Goal: Information Seeking & Learning: Learn about a topic

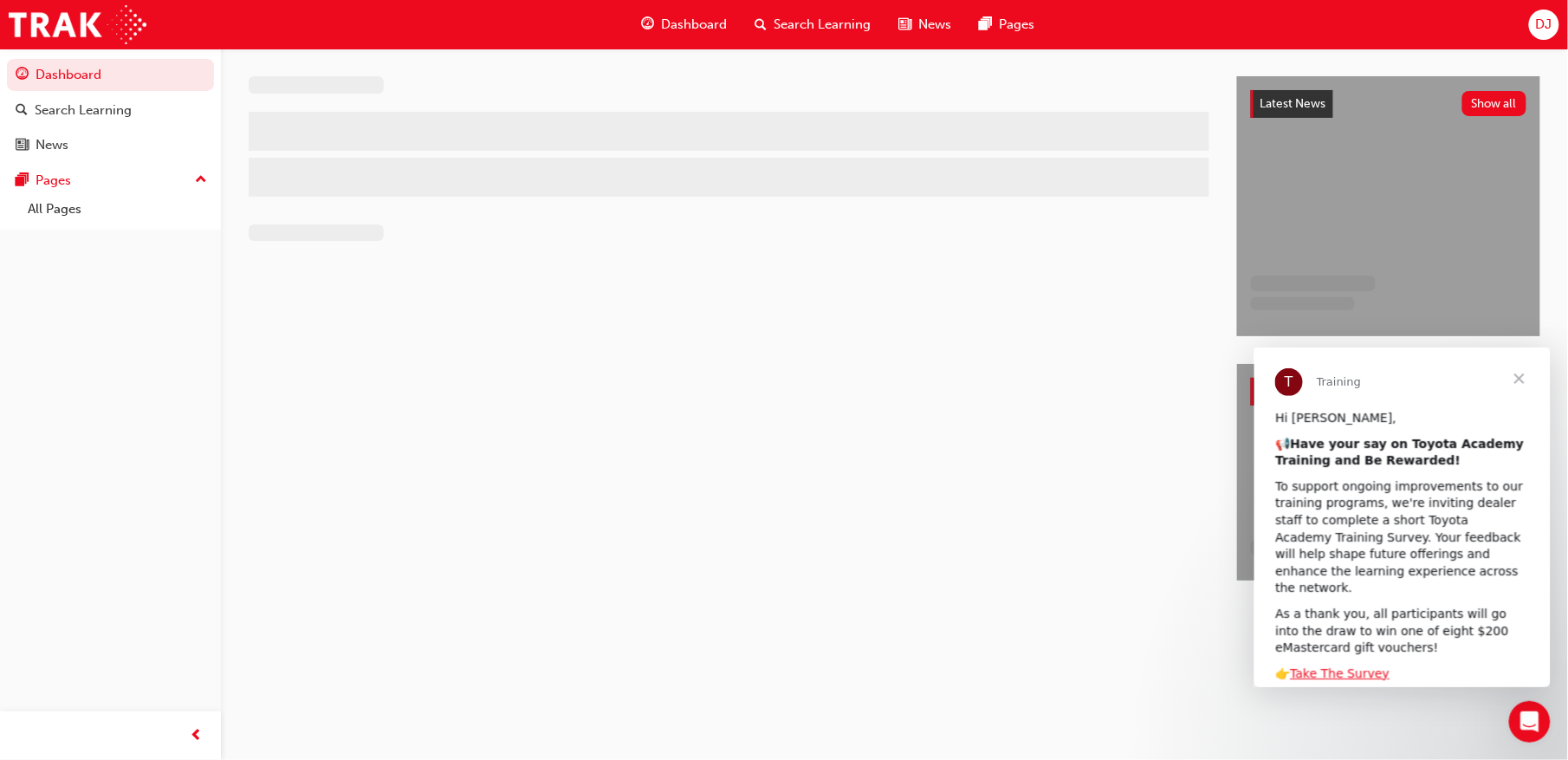
click at [789, 16] on span "Search Learning" at bounding box center [822, 25] width 97 height 20
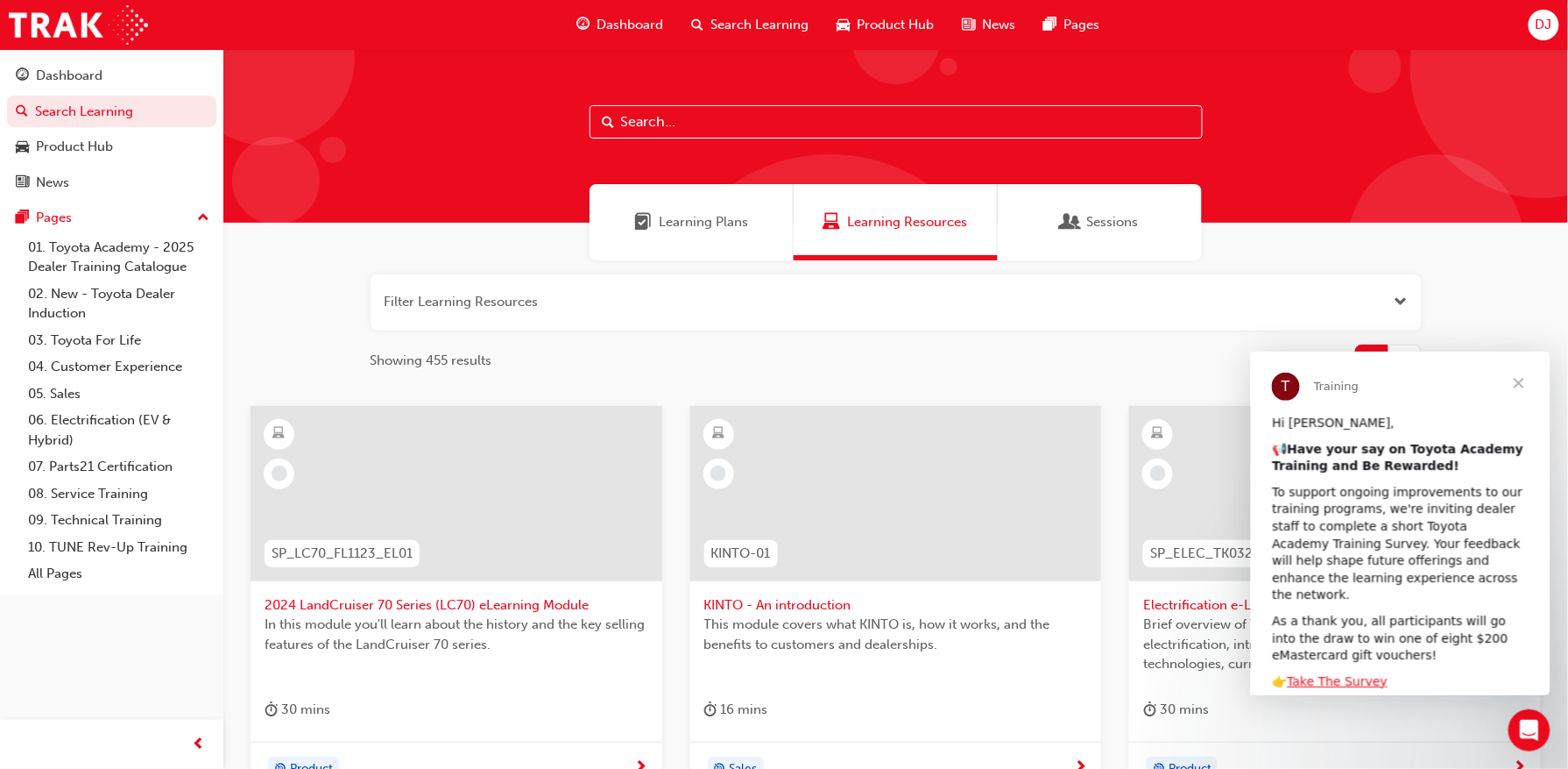
click at [720, 120] on input "text" at bounding box center [896, 122] width 614 height 34
type input "introduction"
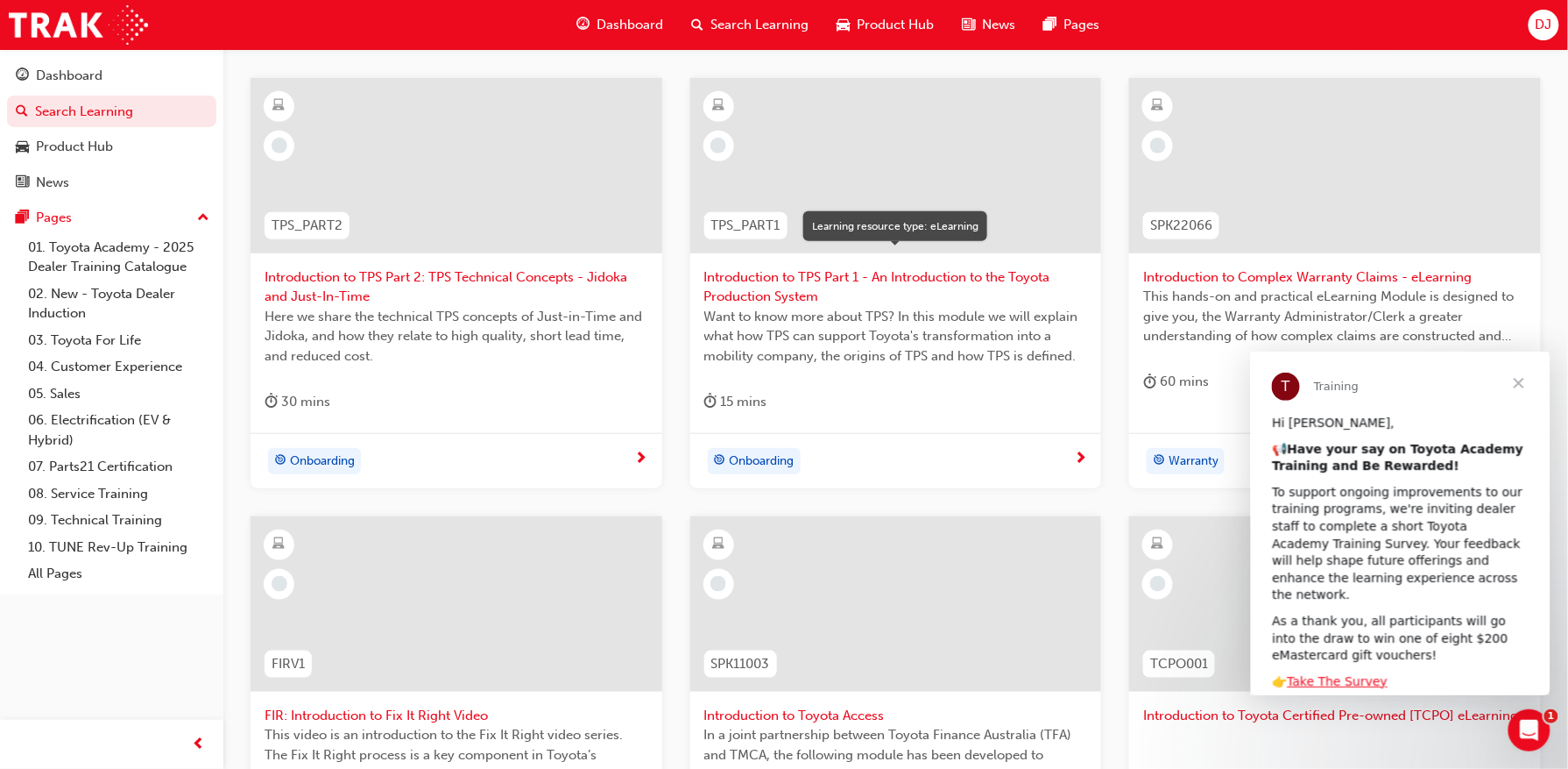
scroll to position [350, 0]
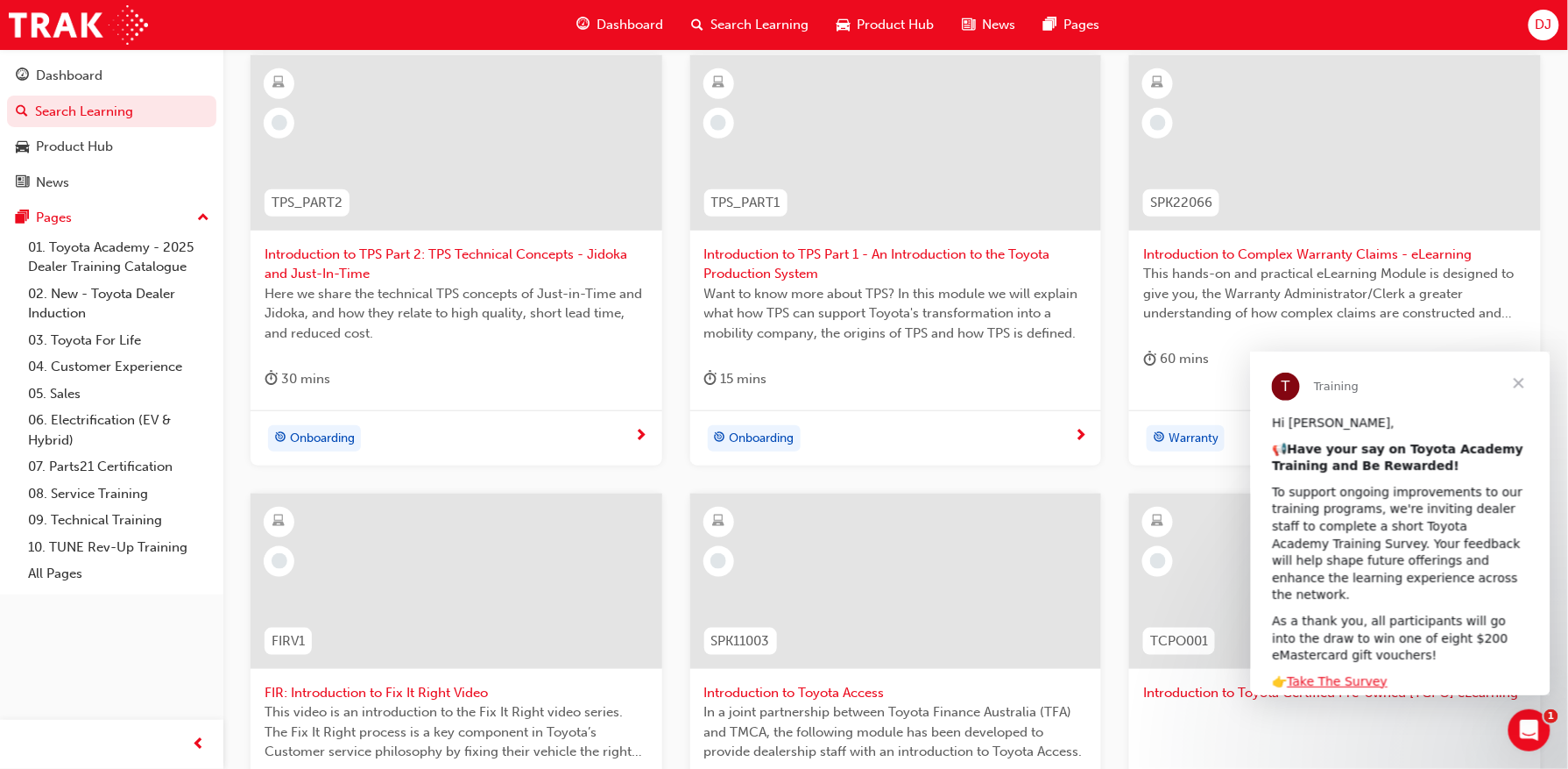
click at [1519, 383] on span "Close" at bounding box center [1519, 382] width 64 height 64
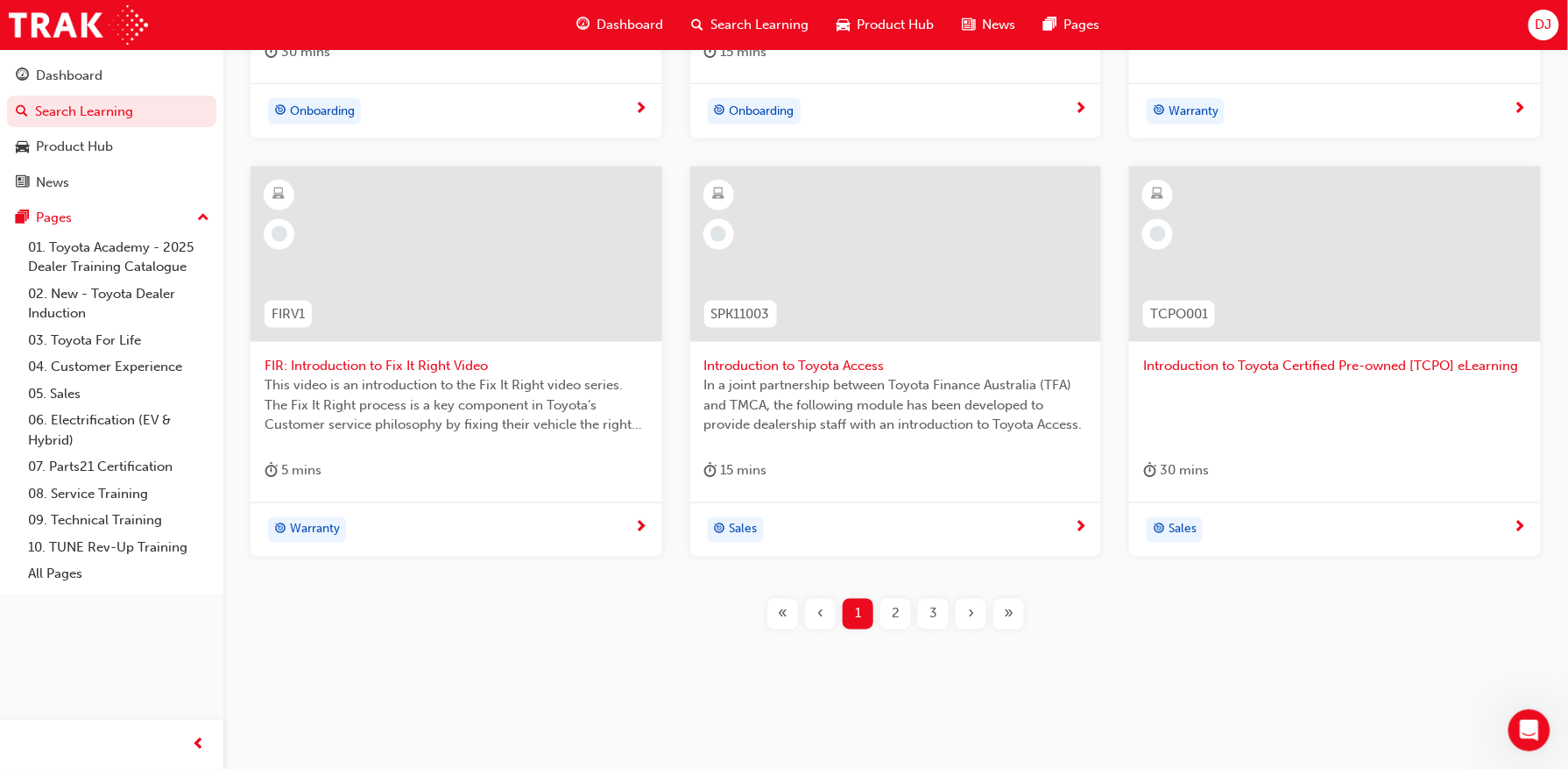
scroll to position [678, 0]
click at [898, 606] on span "2" at bounding box center [896, 613] width 7 height 21
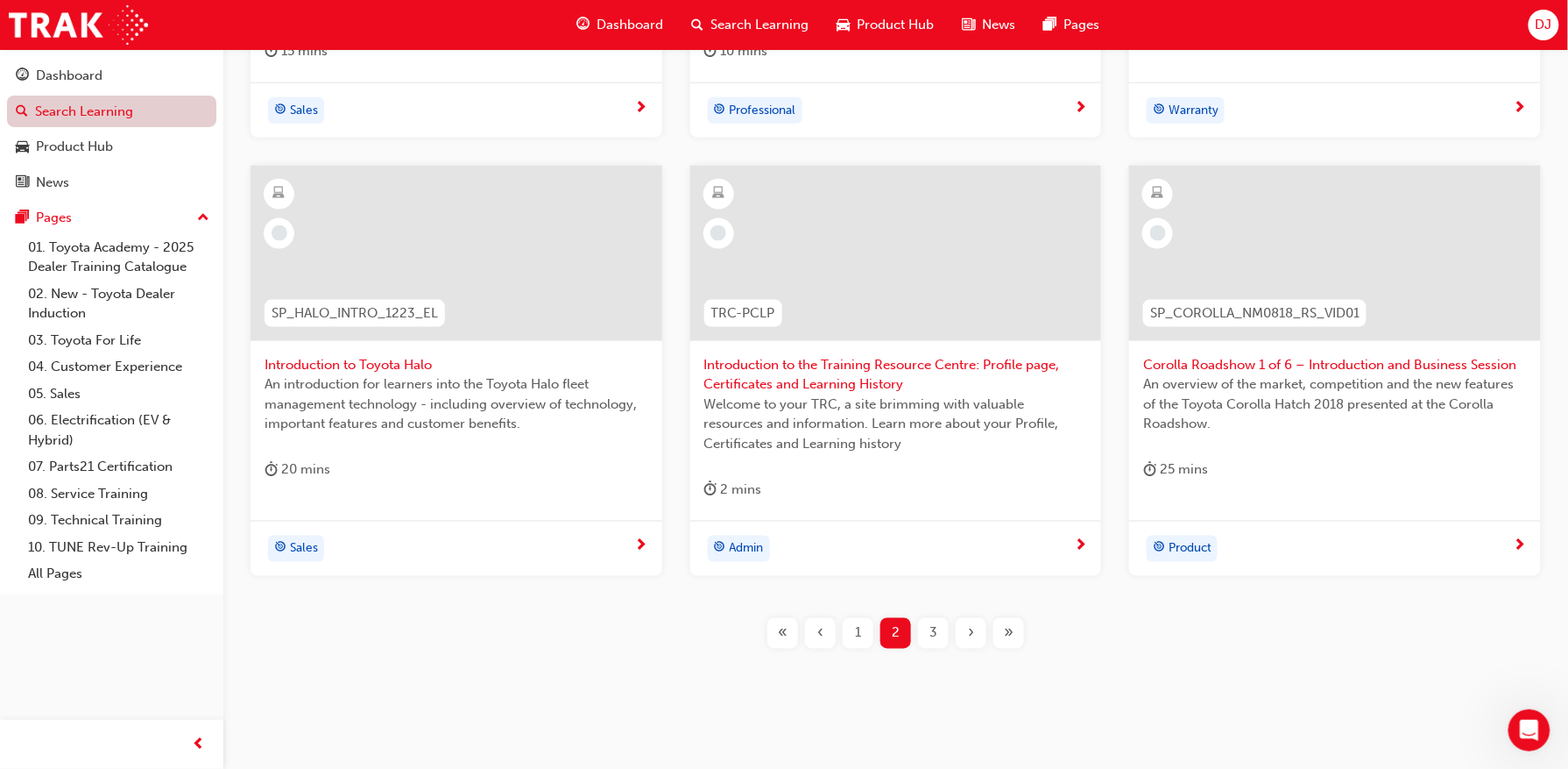
click at [70, 109] on link "Search Learning" at bounding box center [112, 111] width 209 height 33
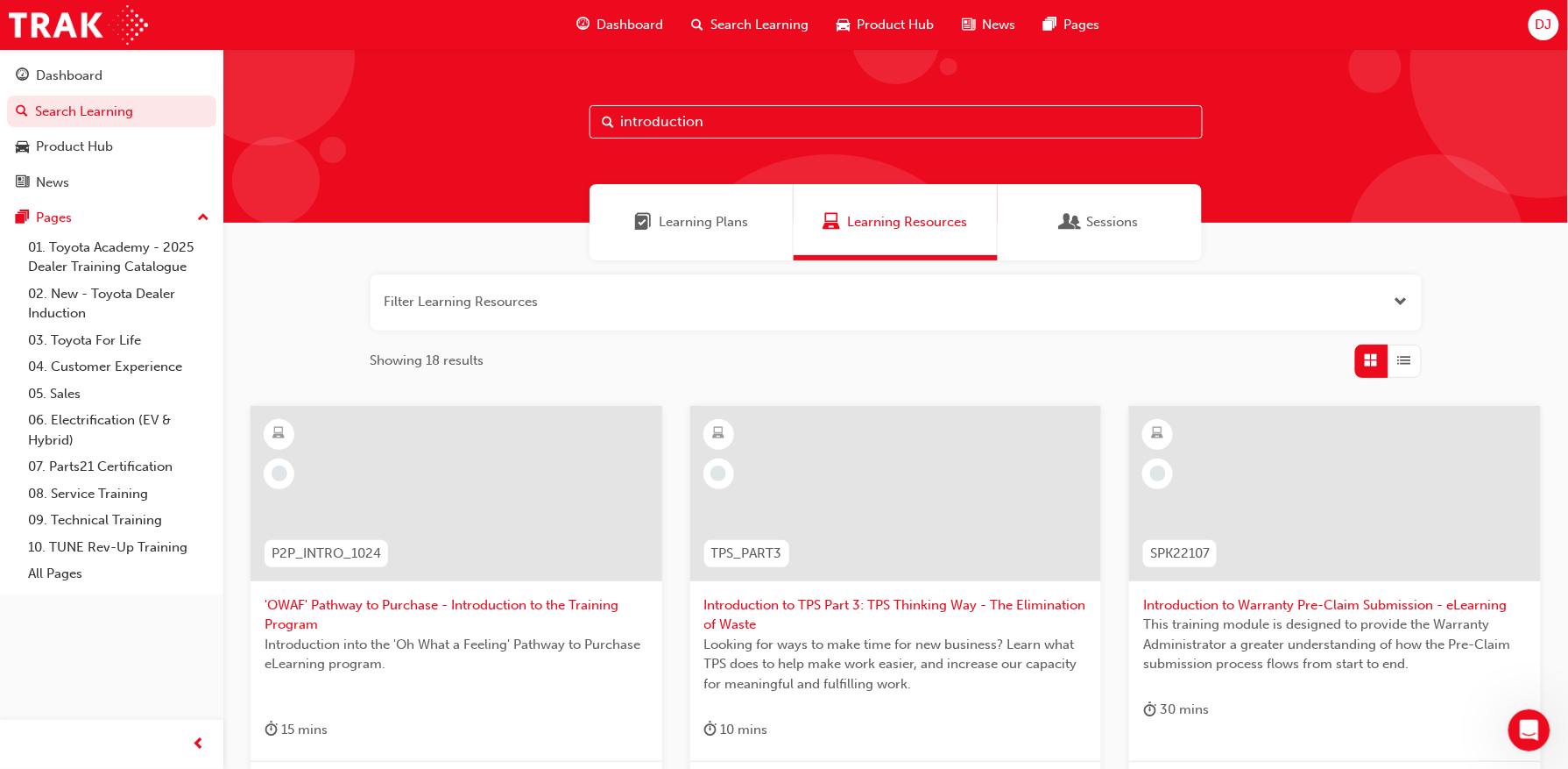
click at [755, 21] on span "Search Learning" at bounding box center [760, 25] width 98 height 21
click at [628, 15] on span "Dashboard" at bounding box center [630, 25] width 66 height 21
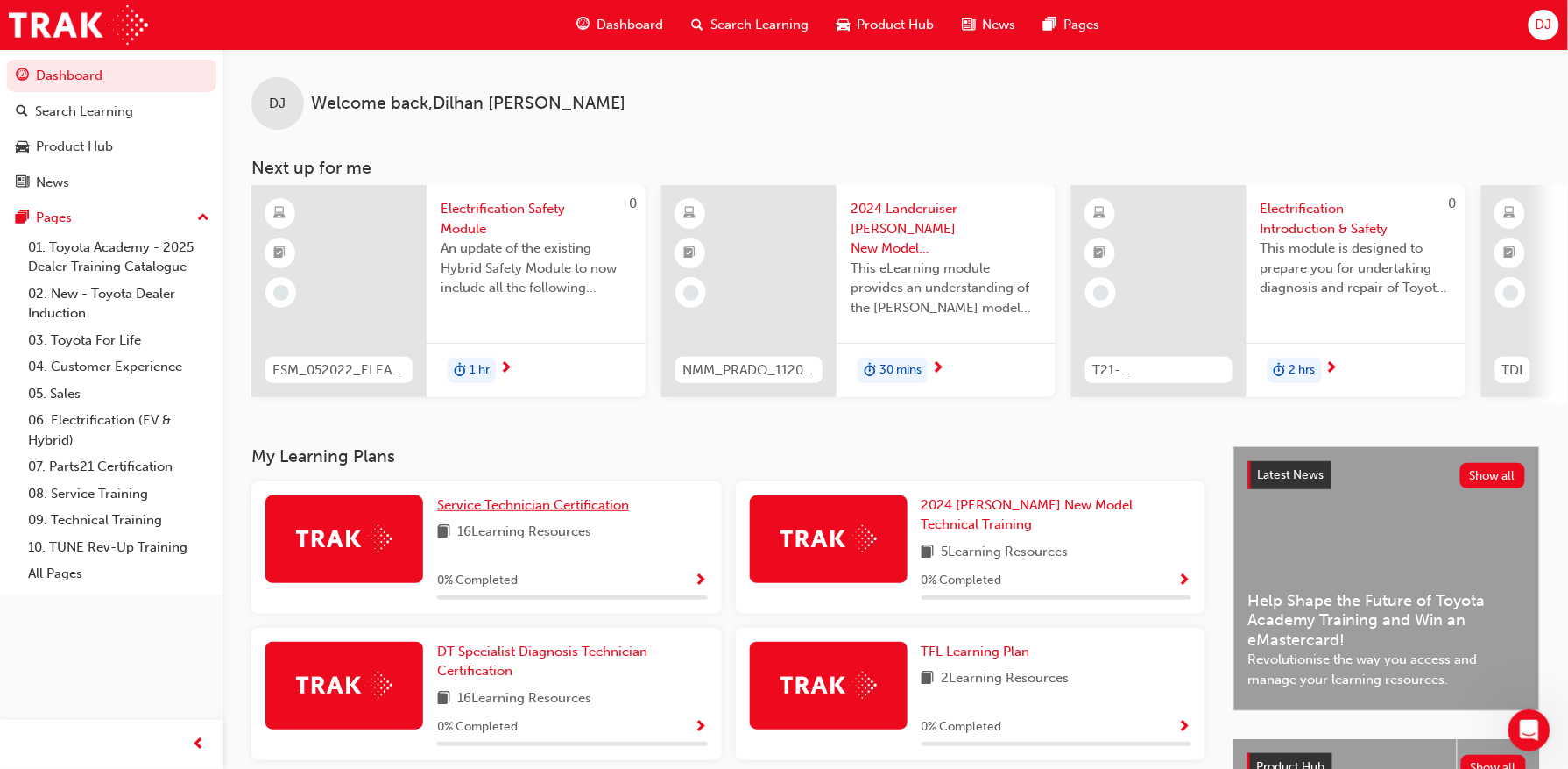
click at [501, 512] on span "Service Technician Certification" at bounding box center [532, 505] width 191 height 16
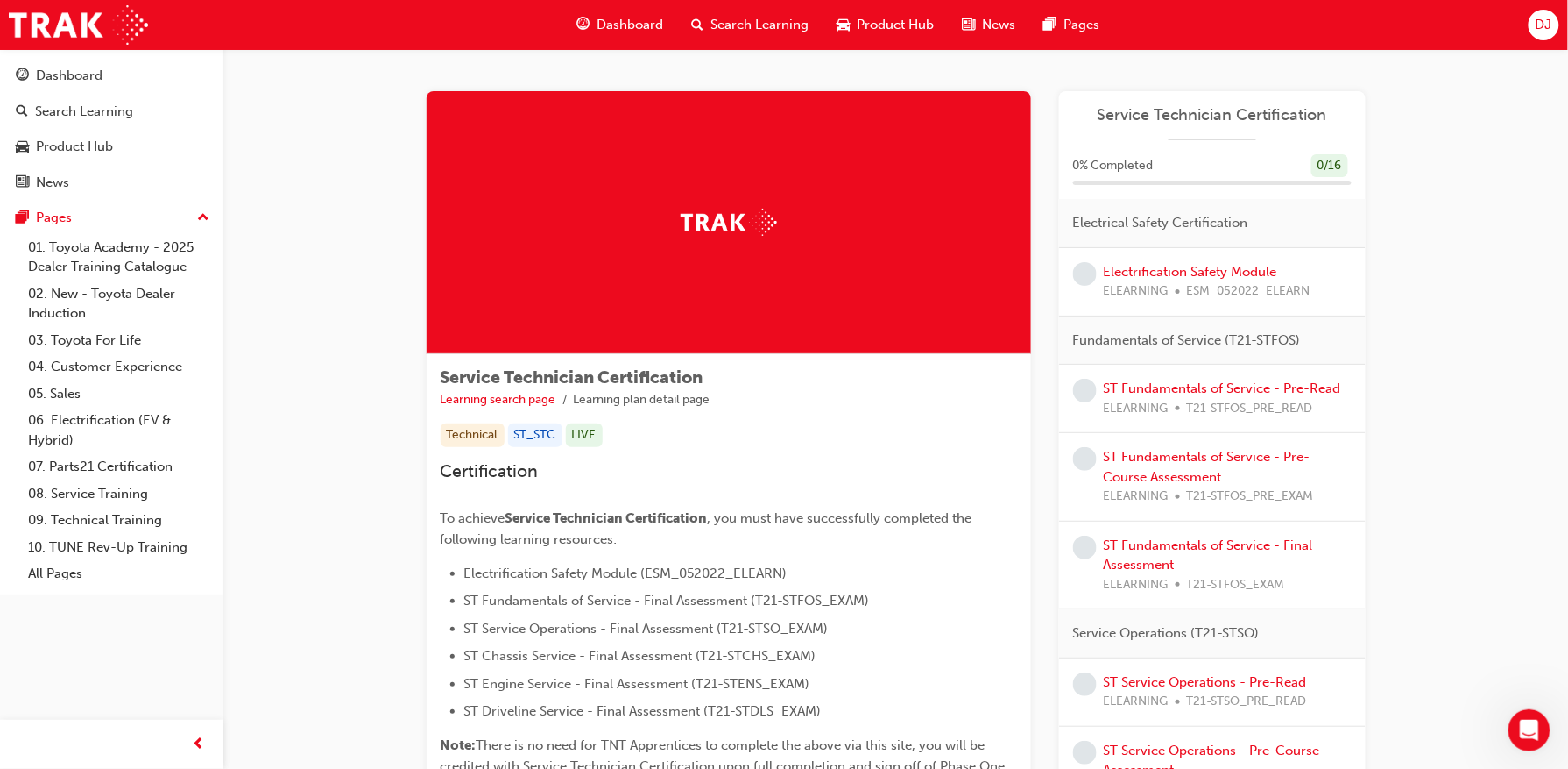
click at [709, 18] on div "Search Learning" at bounding box center [751, 25] width 146 height 36
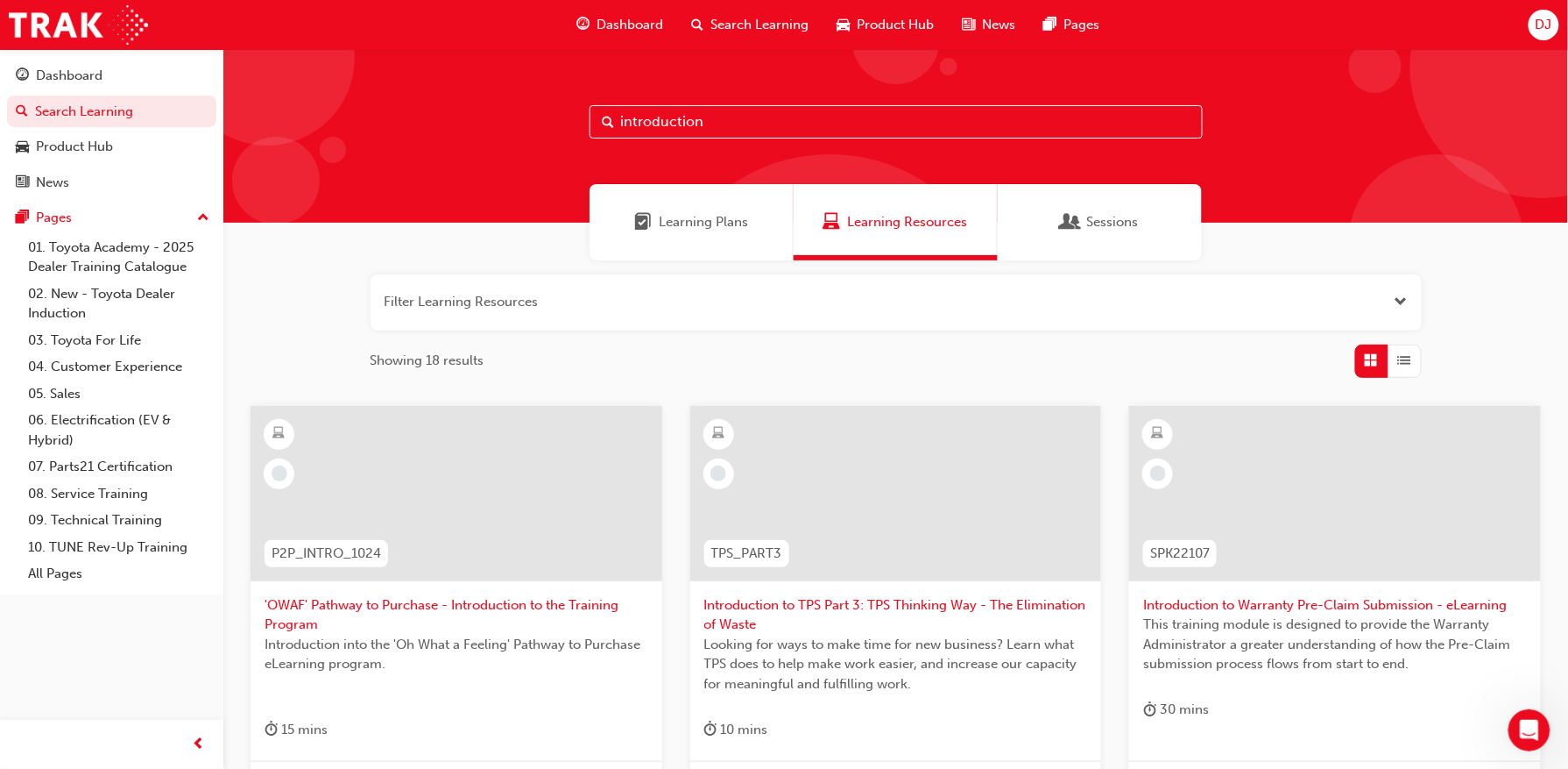
click at [747, 118] on input "introduction" at bounding box center [896, 122] width 614 height 34
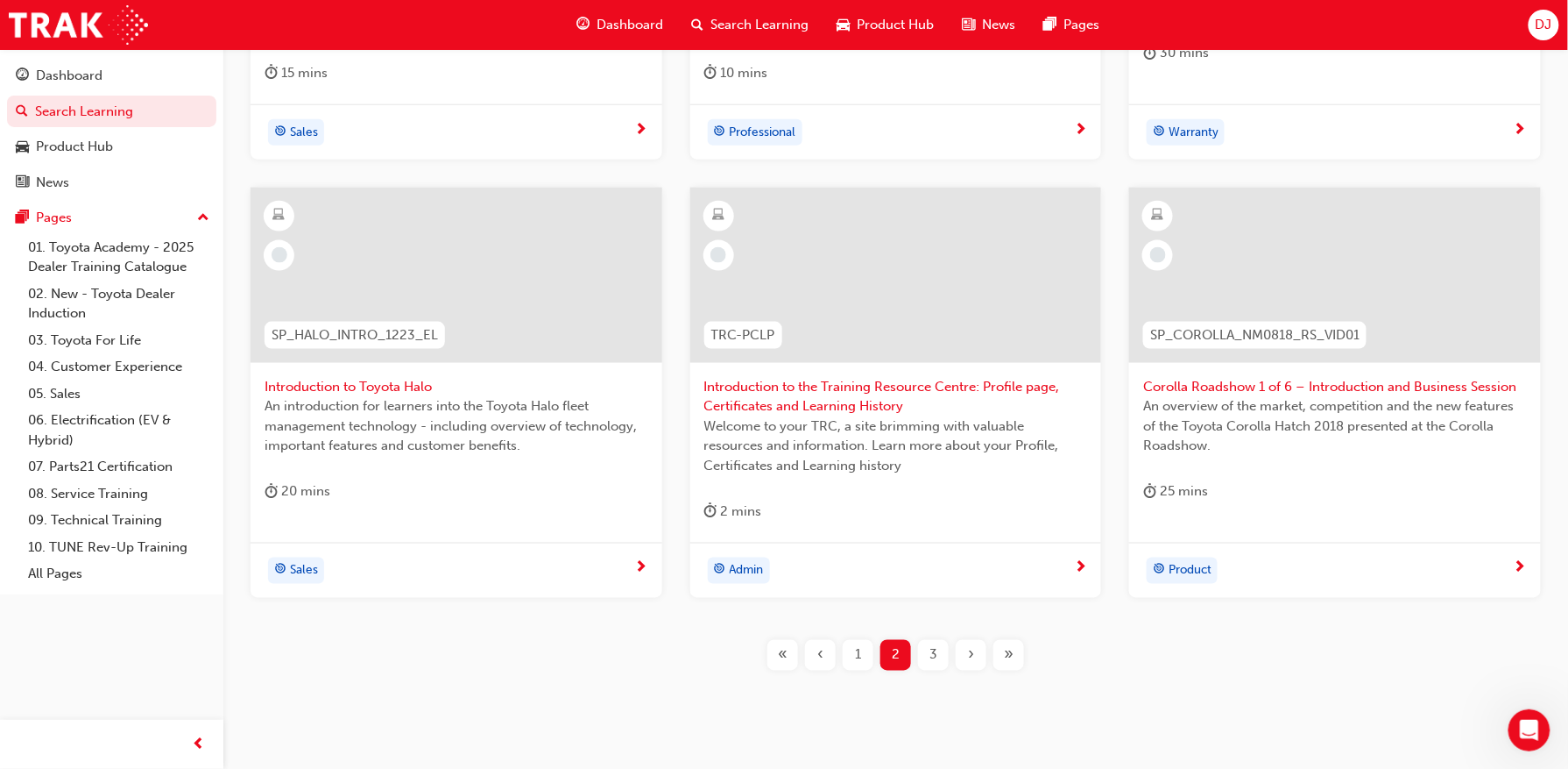
scroll to position [699, 0]
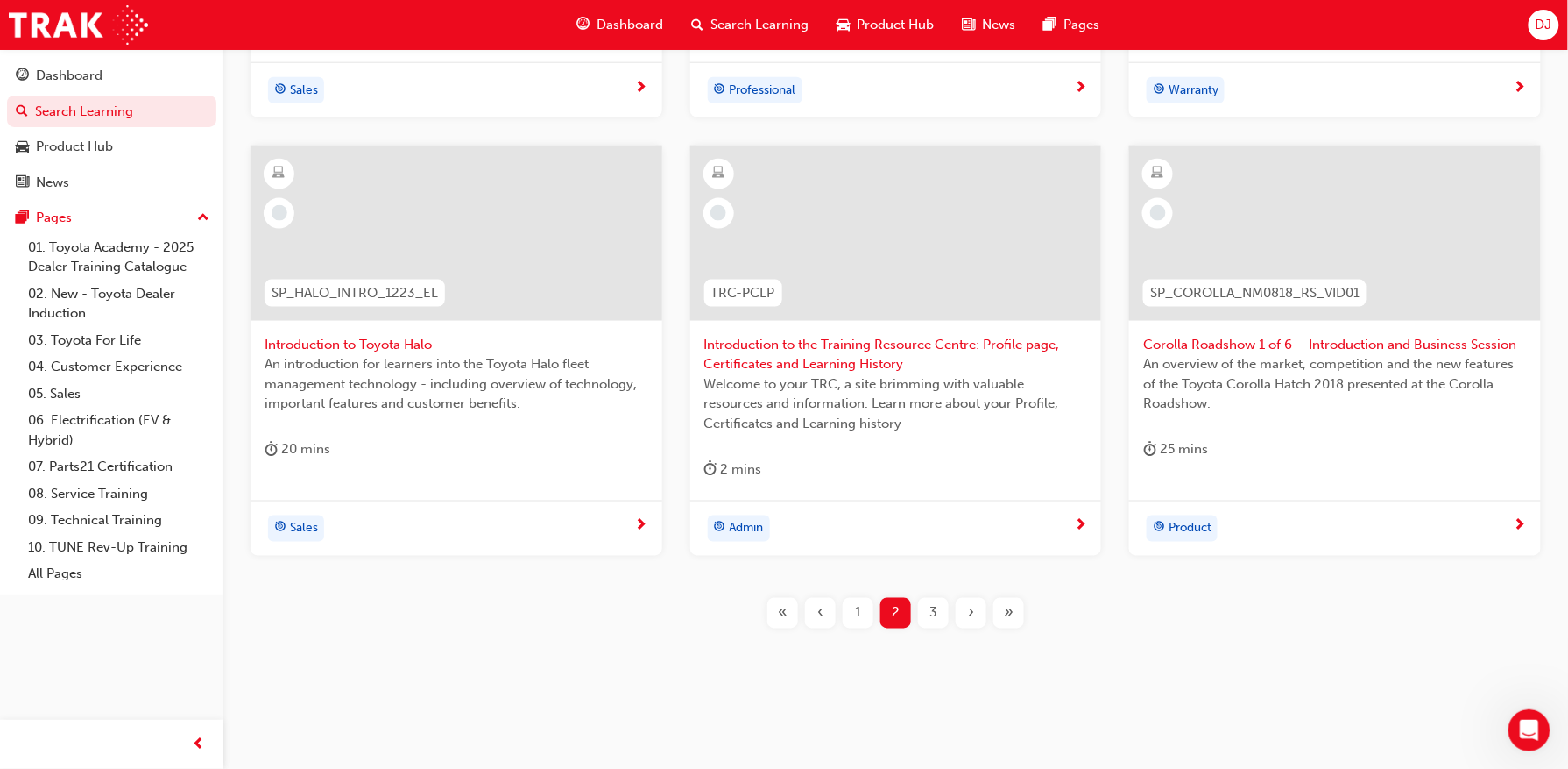
click at [925, 612] on div "3" at bounding box center [933, 613] width 31 height 31
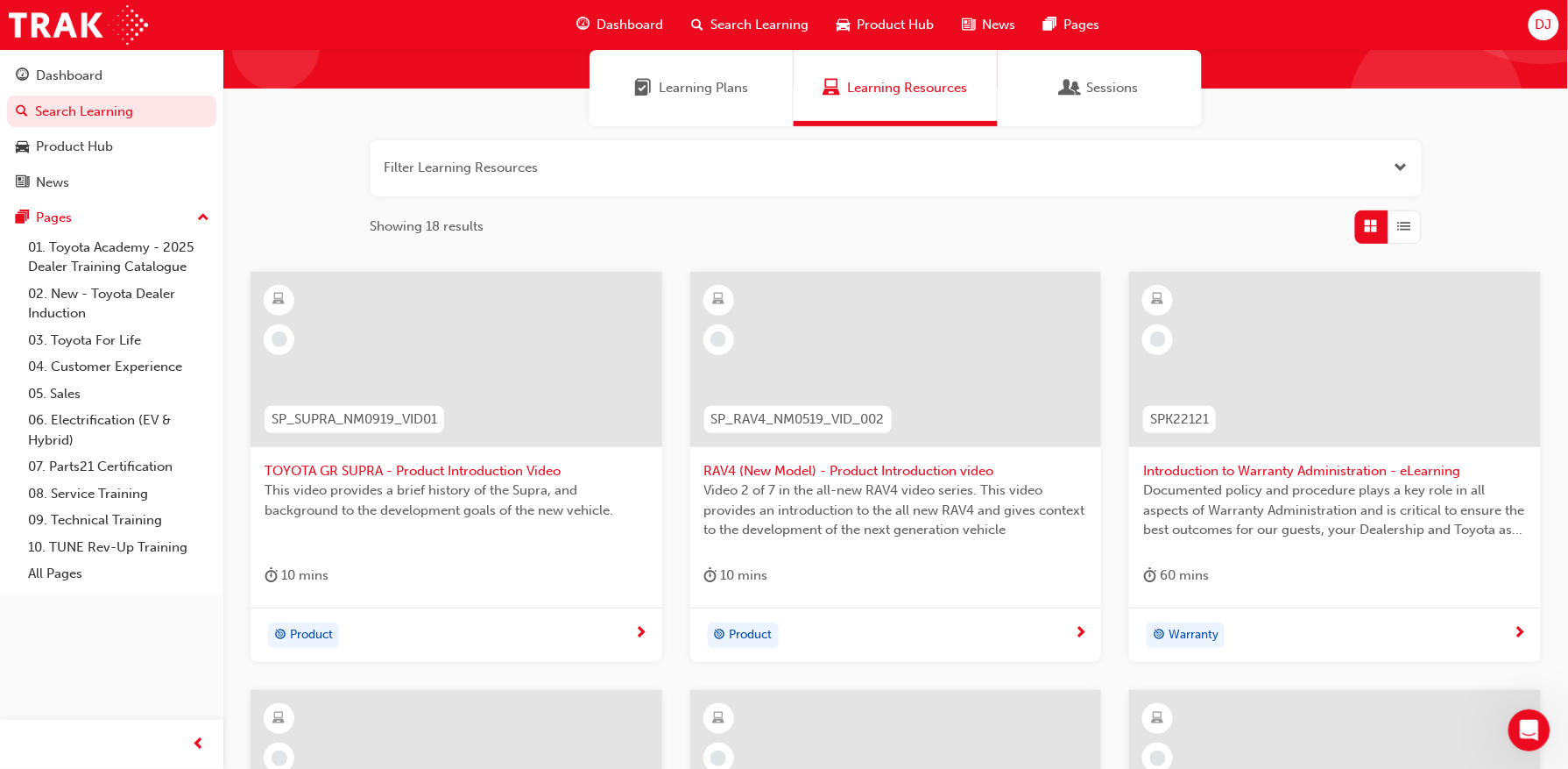
scroll to position [75, 0]
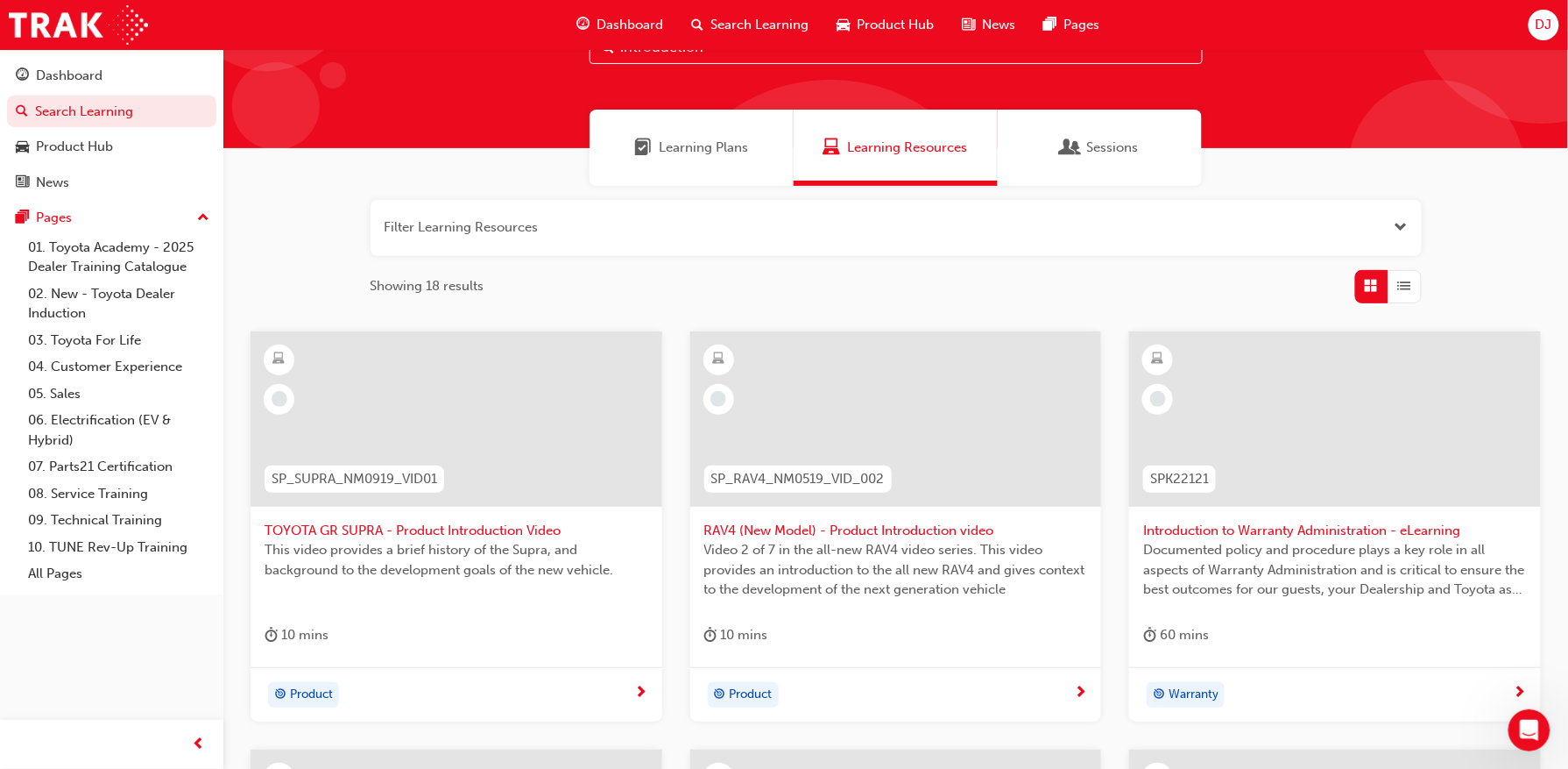
click at [778, 212] on button "button" at bounding box center [897, 228] width 1052 height 56
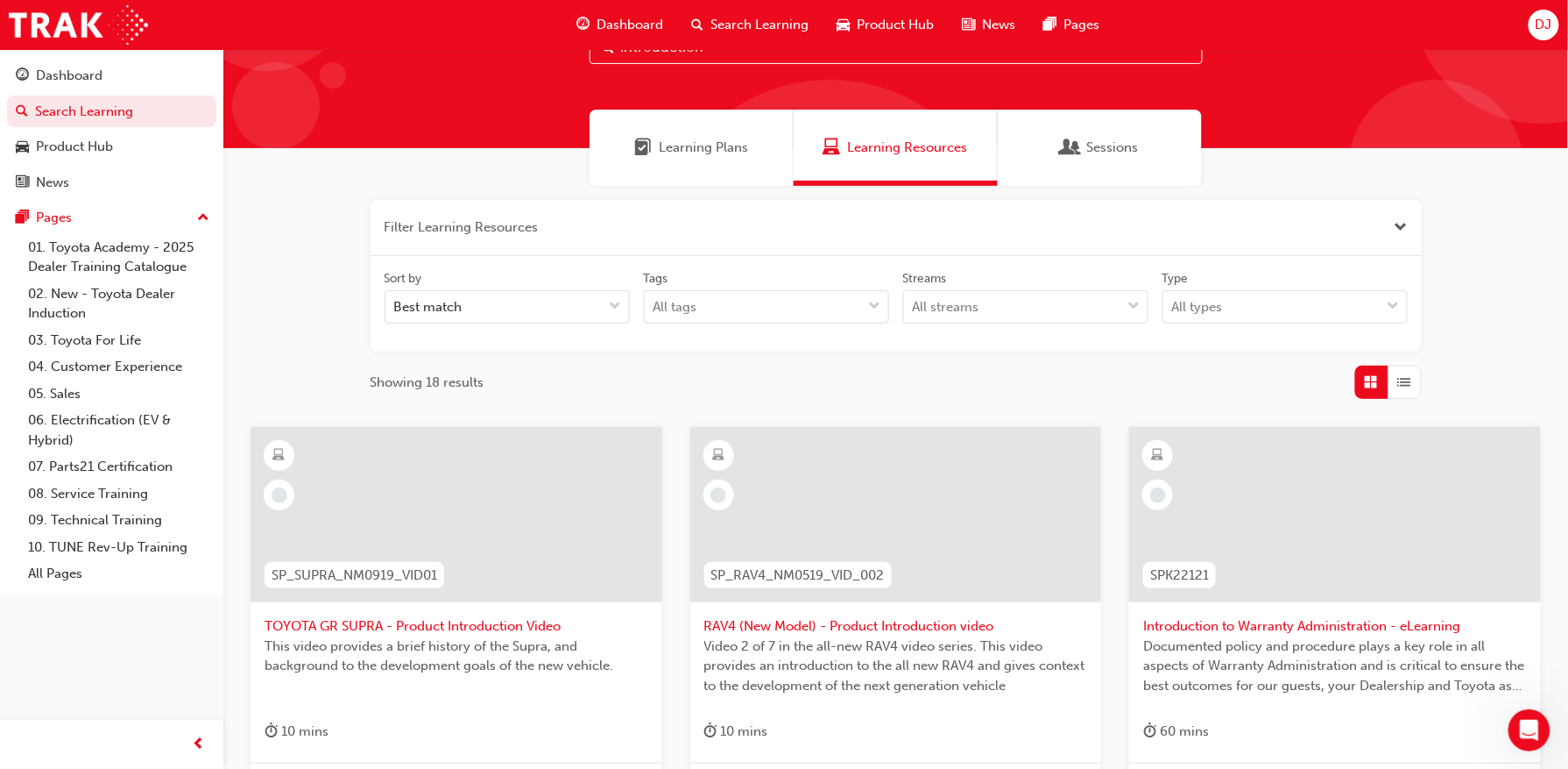
click at [764, 236] on button "button" at bounding box center [897, 228] width 1052 height 56
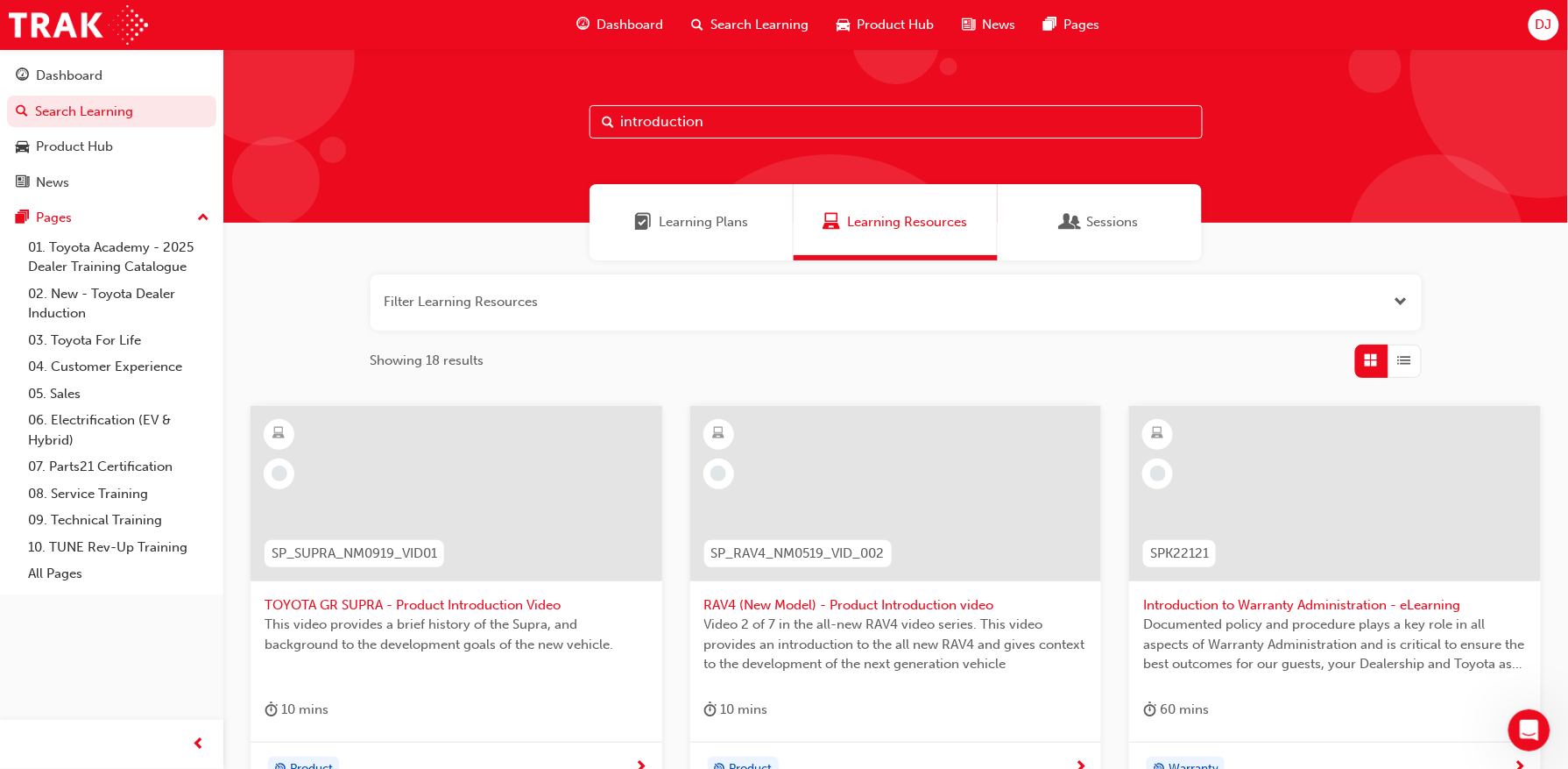
click at [716, 210] on div "Learning Plans" at bounding box center [691, 222] width 205 height 77
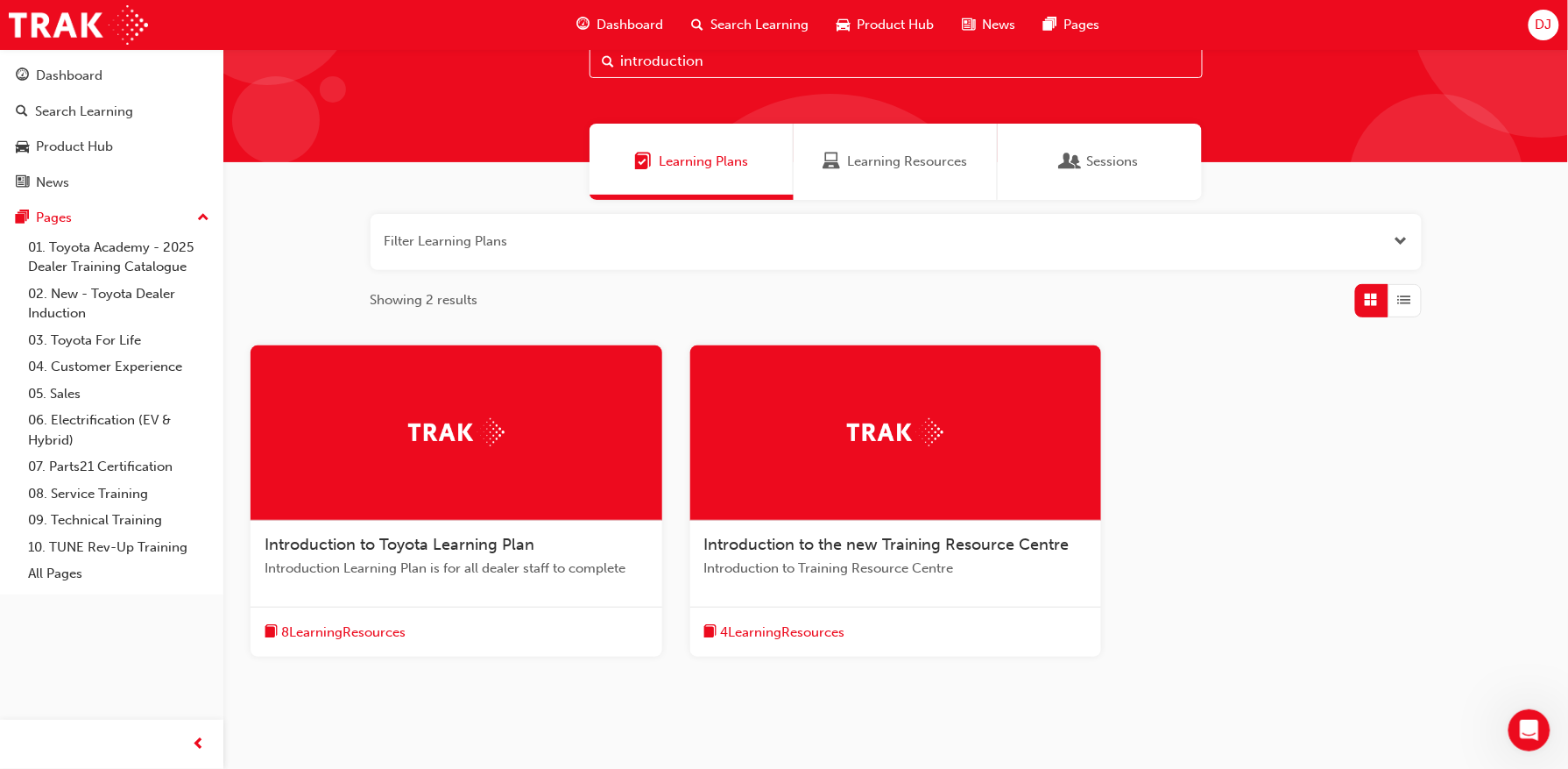
scroll to position [117, 0]
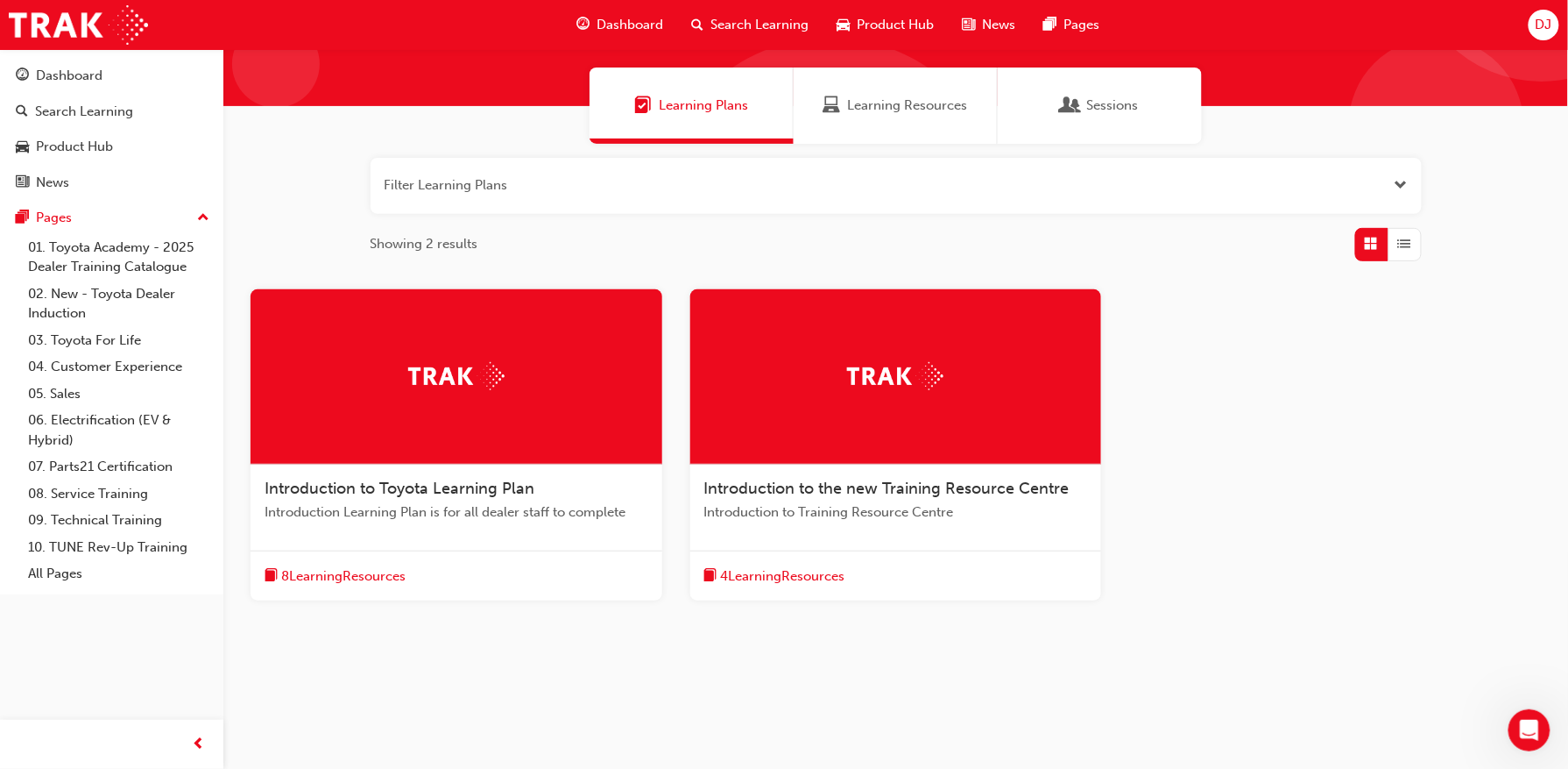
click at [510, 397] on div at bounding box center [456, 377] width 412 height 176
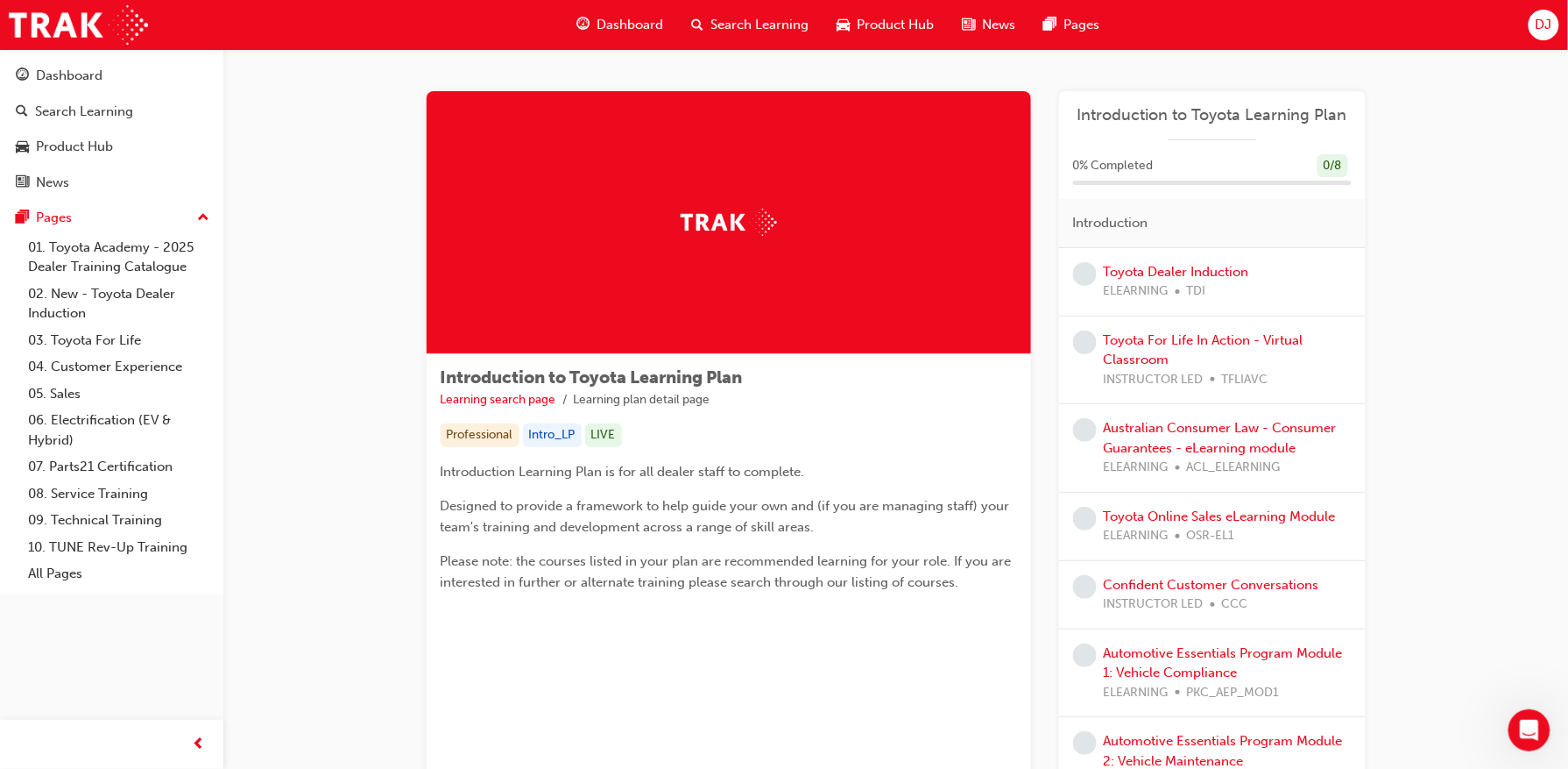
click at [740, 33] on span "Search Learning" at bounding box center [760, 25] width 98 height 21
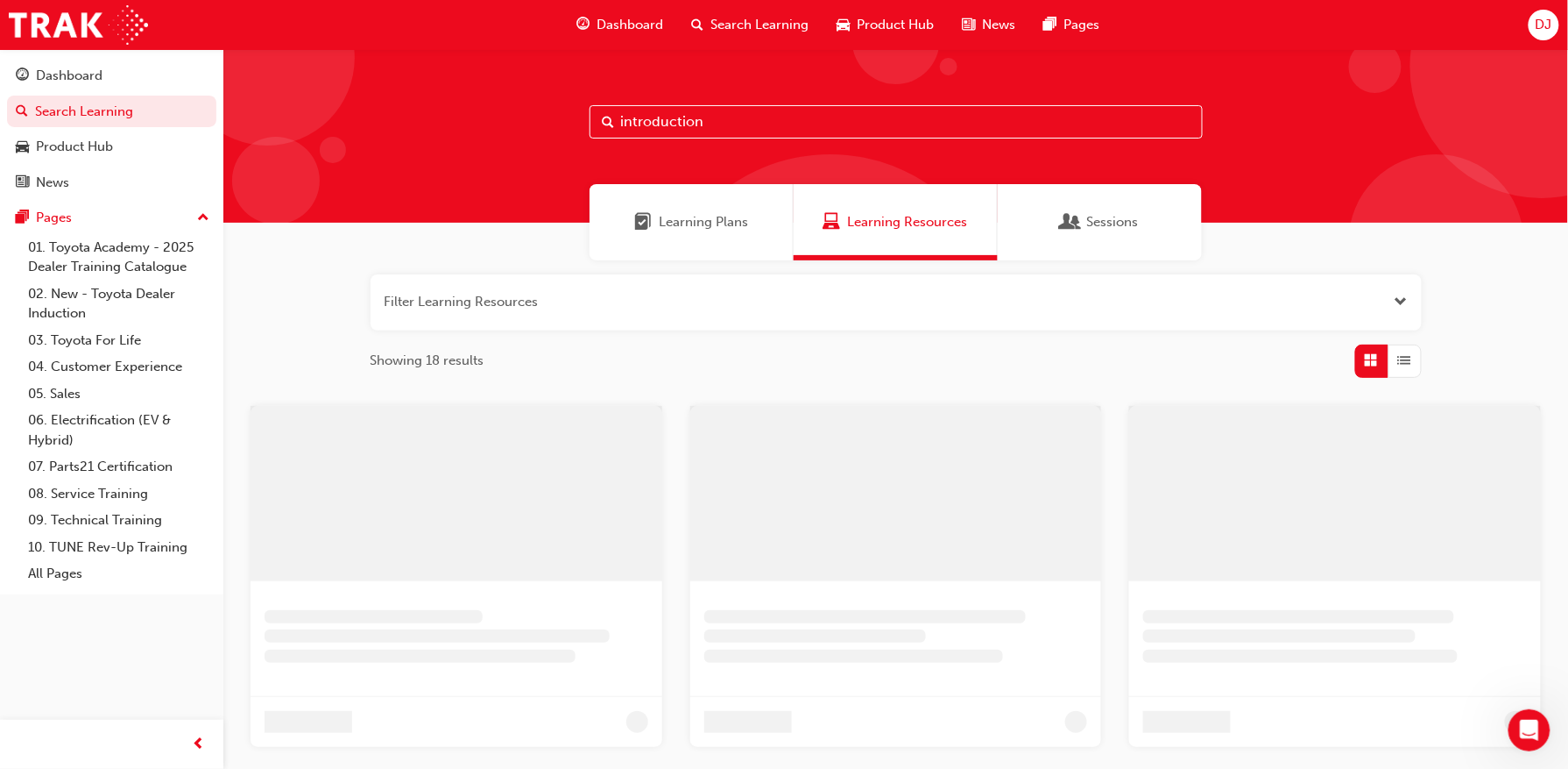
click at [710, 132] on input "introduction" at bounding box center [896, 122] width 614 height 34
drag, startPoint x: 701, startPoint y: 123, endPoint x: 578, endPoint y: 126, distance: 123.0
click at [578, 126] on div "introduction" at bounding box center [896, 136] width 1345 height 174
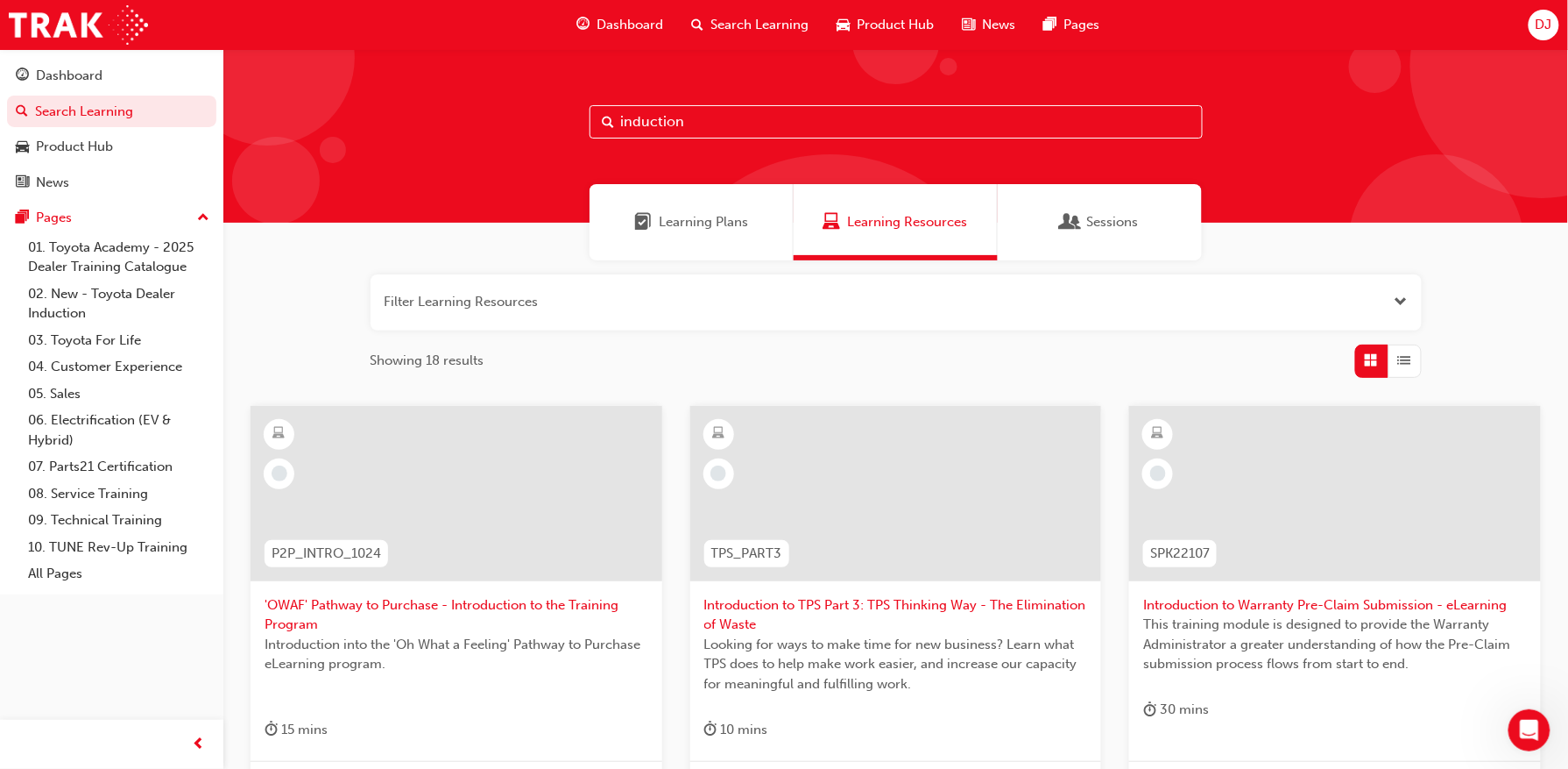
type input "induction"
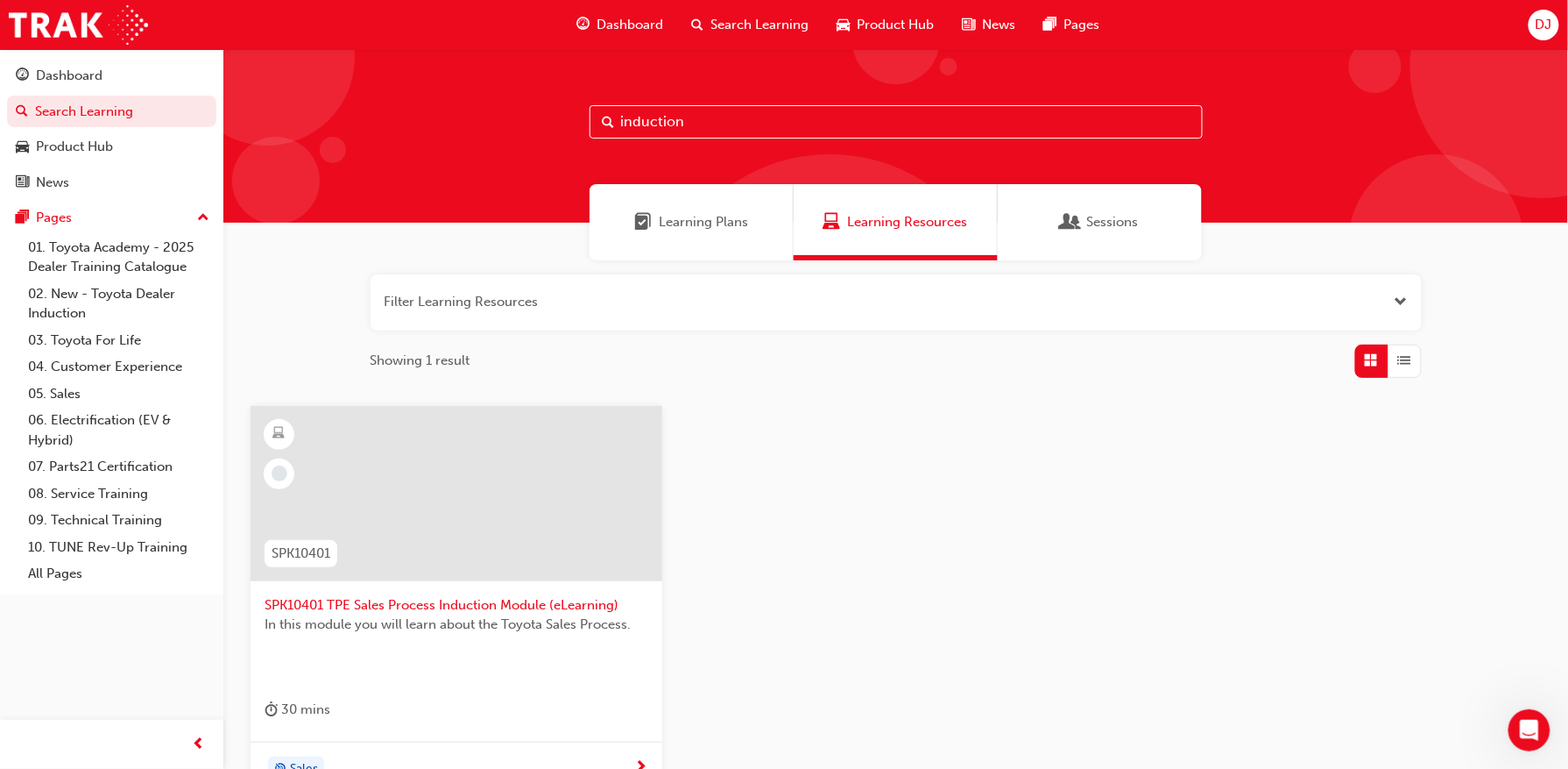
drag, startPoint x: 756, startPoint y: 123, endPoint x: 431, endPoint y: 90, distance: 326.7
click at [431, 92] on div "induction" at bounding box center [896, 136] width 1345 height 174
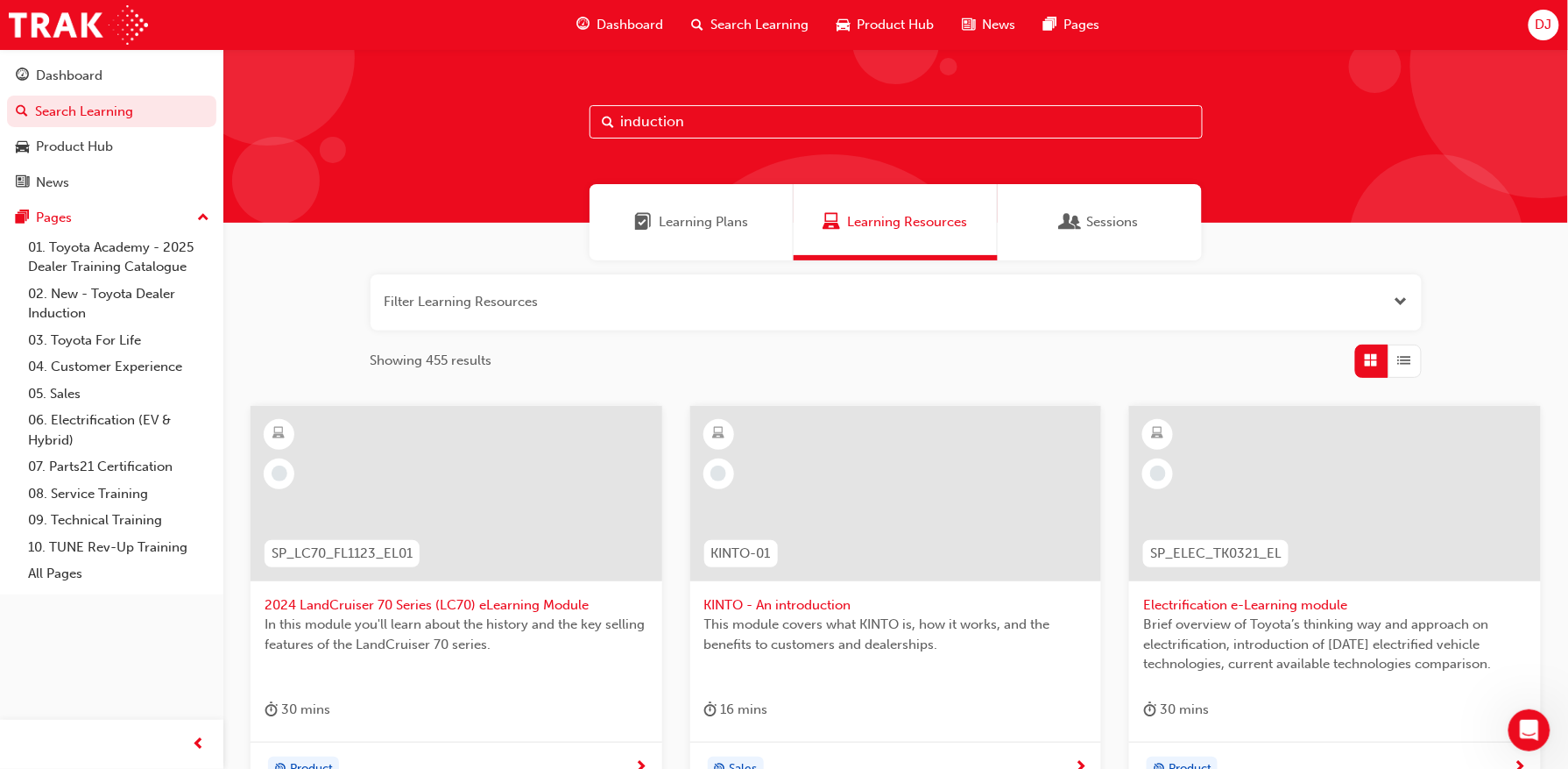
type input "induction"
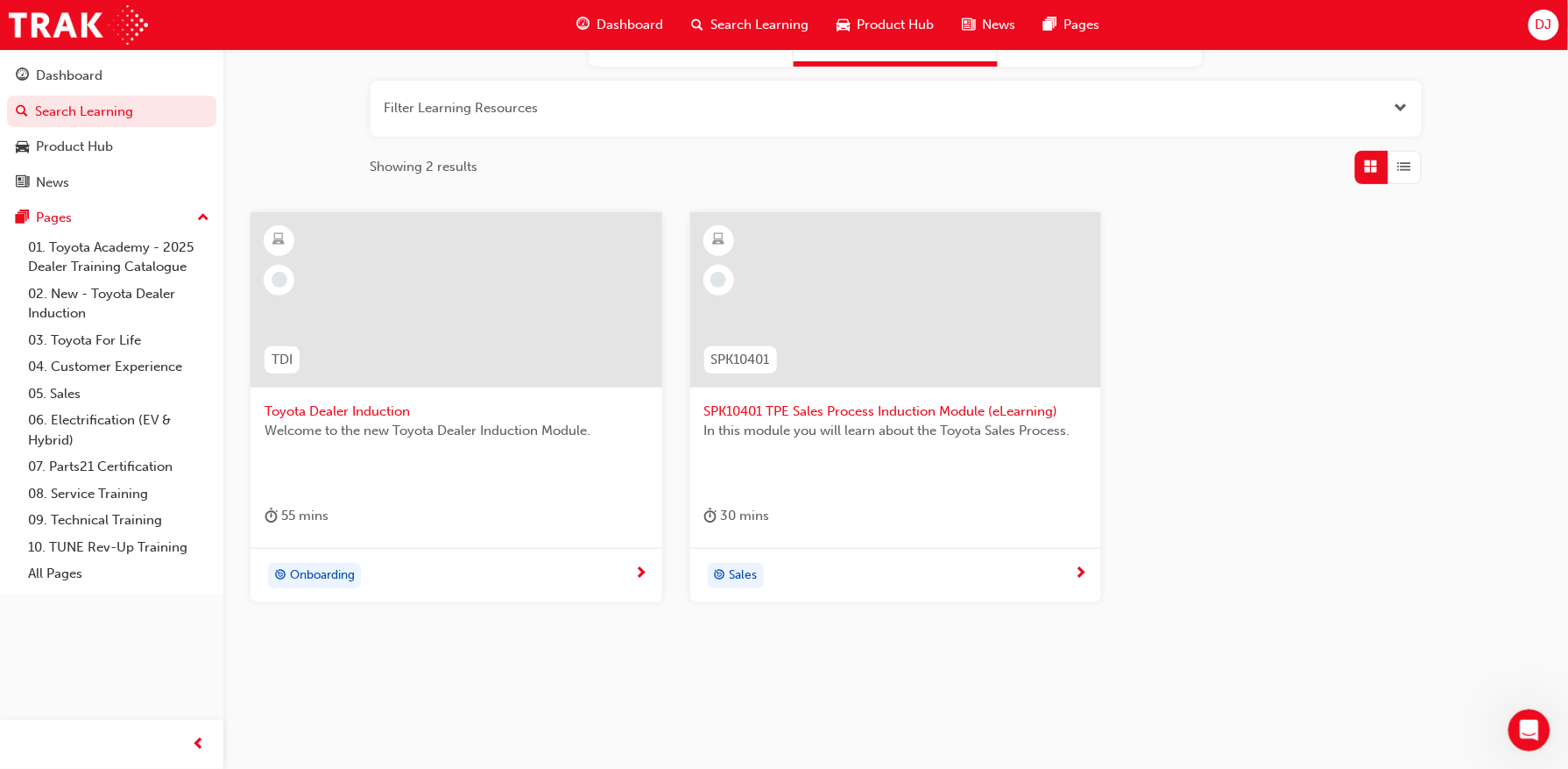
scroll to position [196, 0]
click at [430, 396] on div at bounding box center [456, 311] width 384 height 176
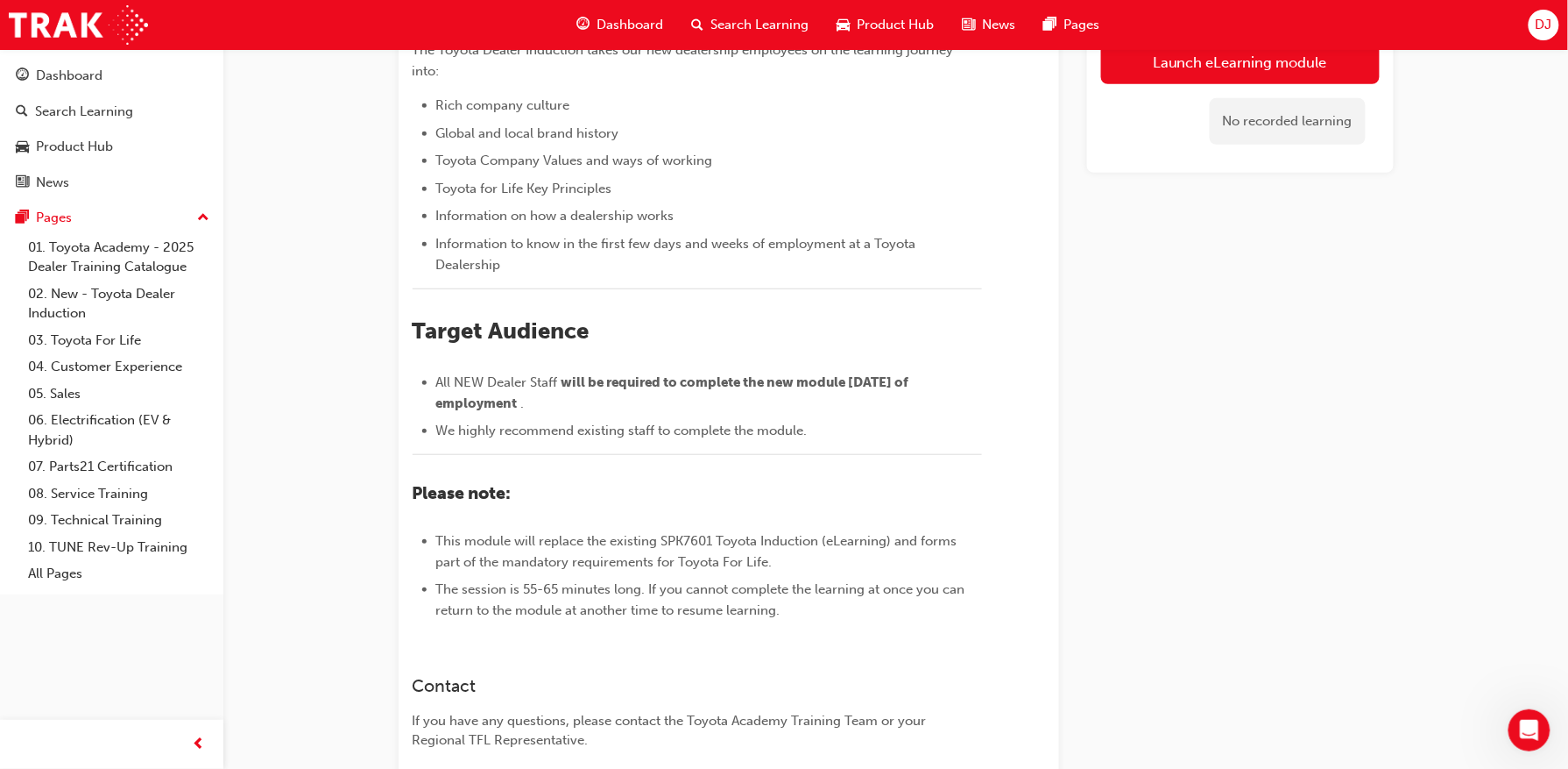
scroll to position [50, 0]
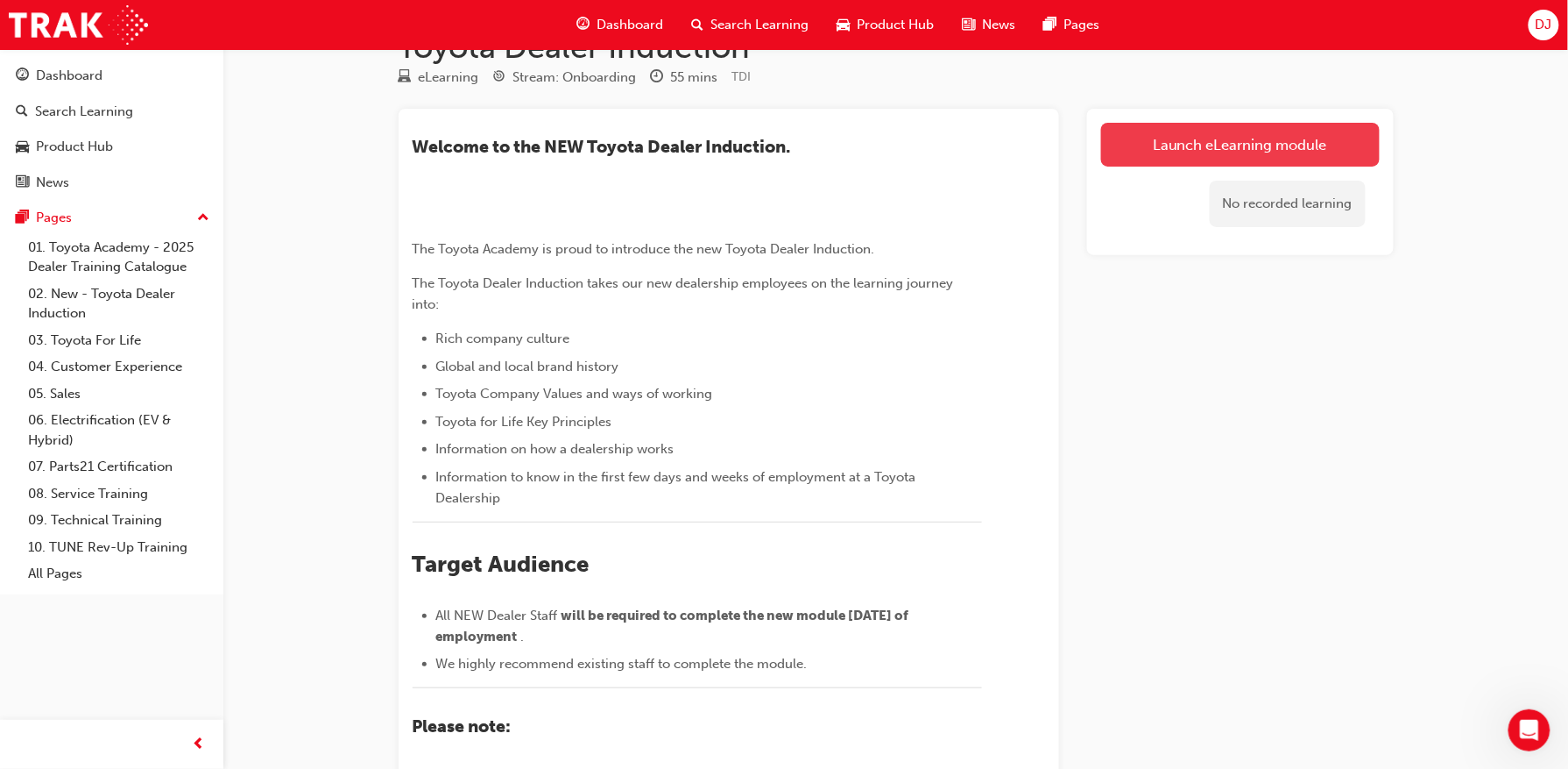
click at [1234, 152] on link "Launch eLearning module" at bounding box center [1240, 144] width 278 height 44
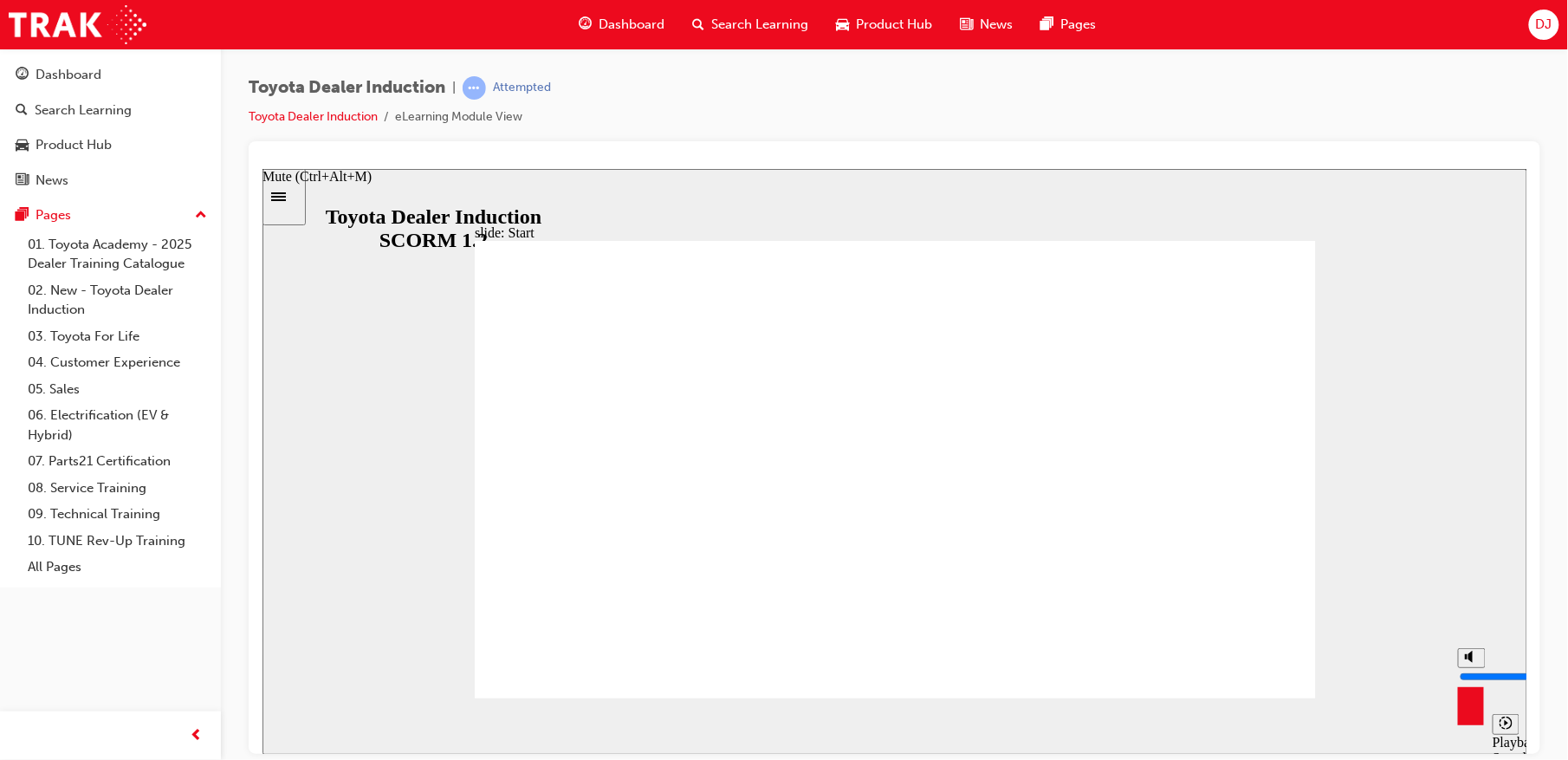
click at [1465, 662] on icon "Mute (Ctrl+Alt+M)" at bounding box center [1470, 655] width 14 height 12
click at [1465, 662] on icon "Unmute (Ctrl+Alt+M)" at bounding box center [1470, 655] width 14 height 12
drag, startPoint x: 1466, startPoint y: 658, endPoint x: 1478, endPoint y: 640, distance: 21.6
type input "10"
click at [1476, 669] on input "volume" at bounding box center [1514, 675] width 112 height 14
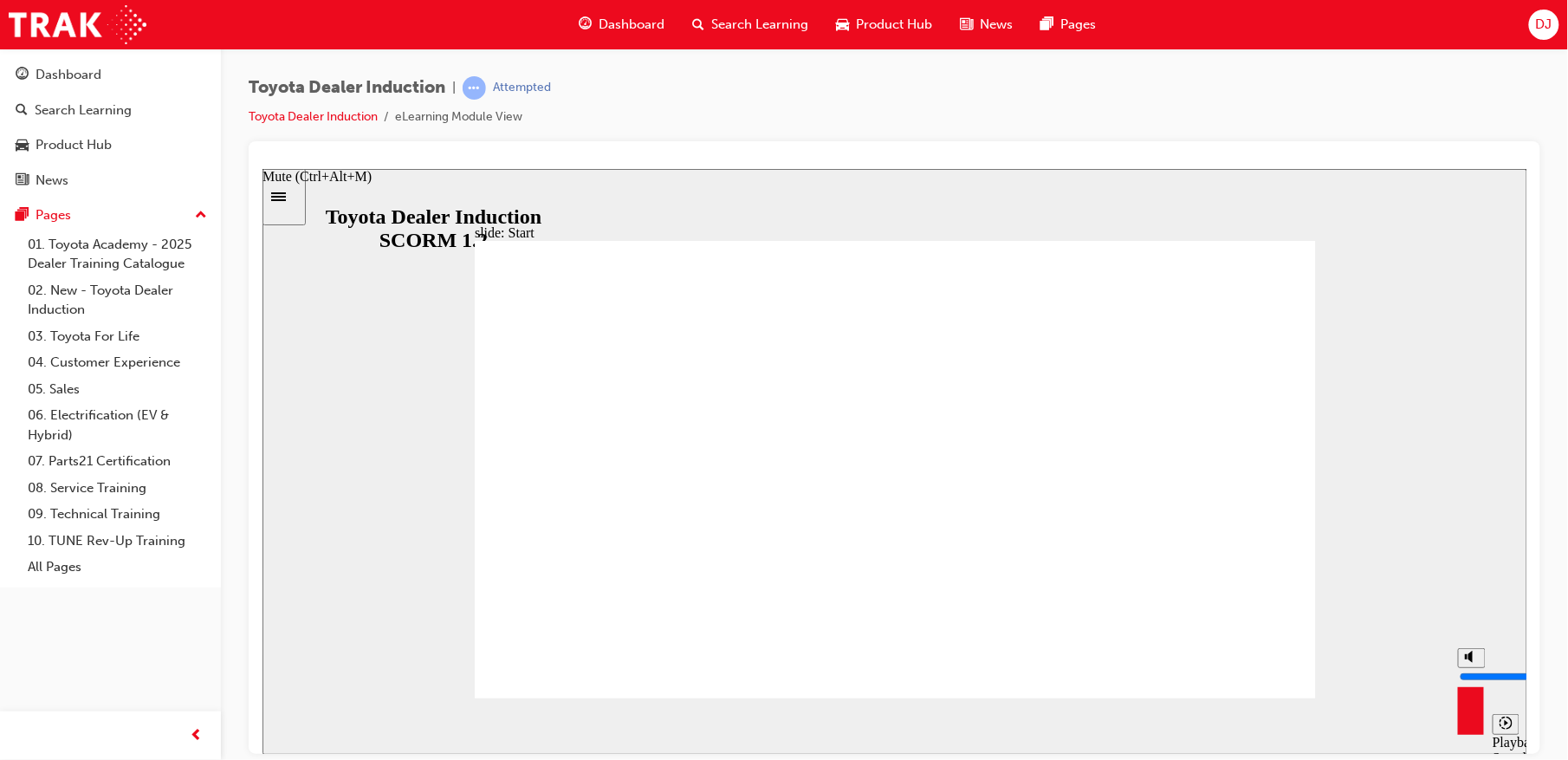
click at [1478, 669] on input "volume" at bounding box center [1514, 675] width 112 height 14
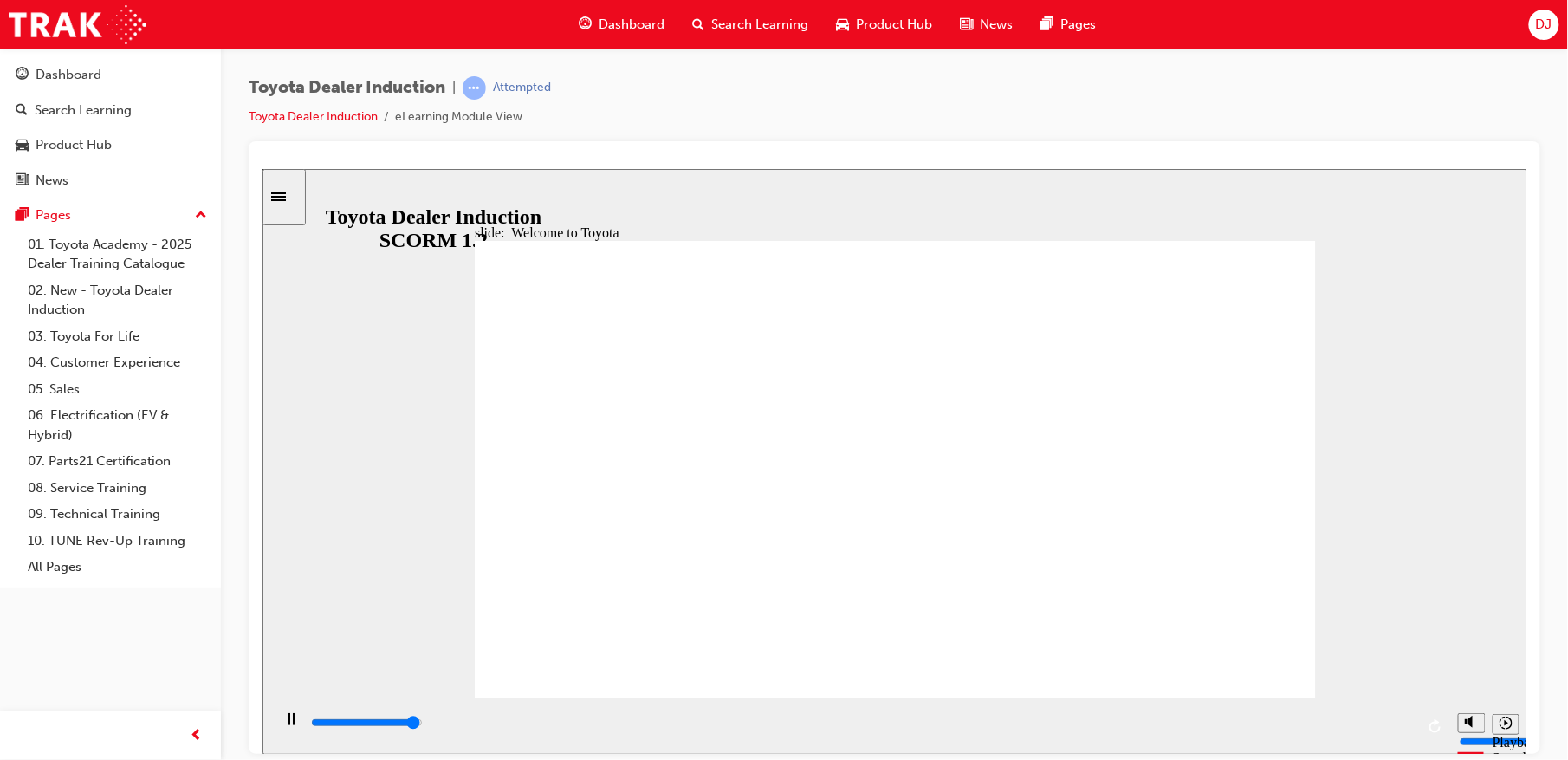
type input "7500"
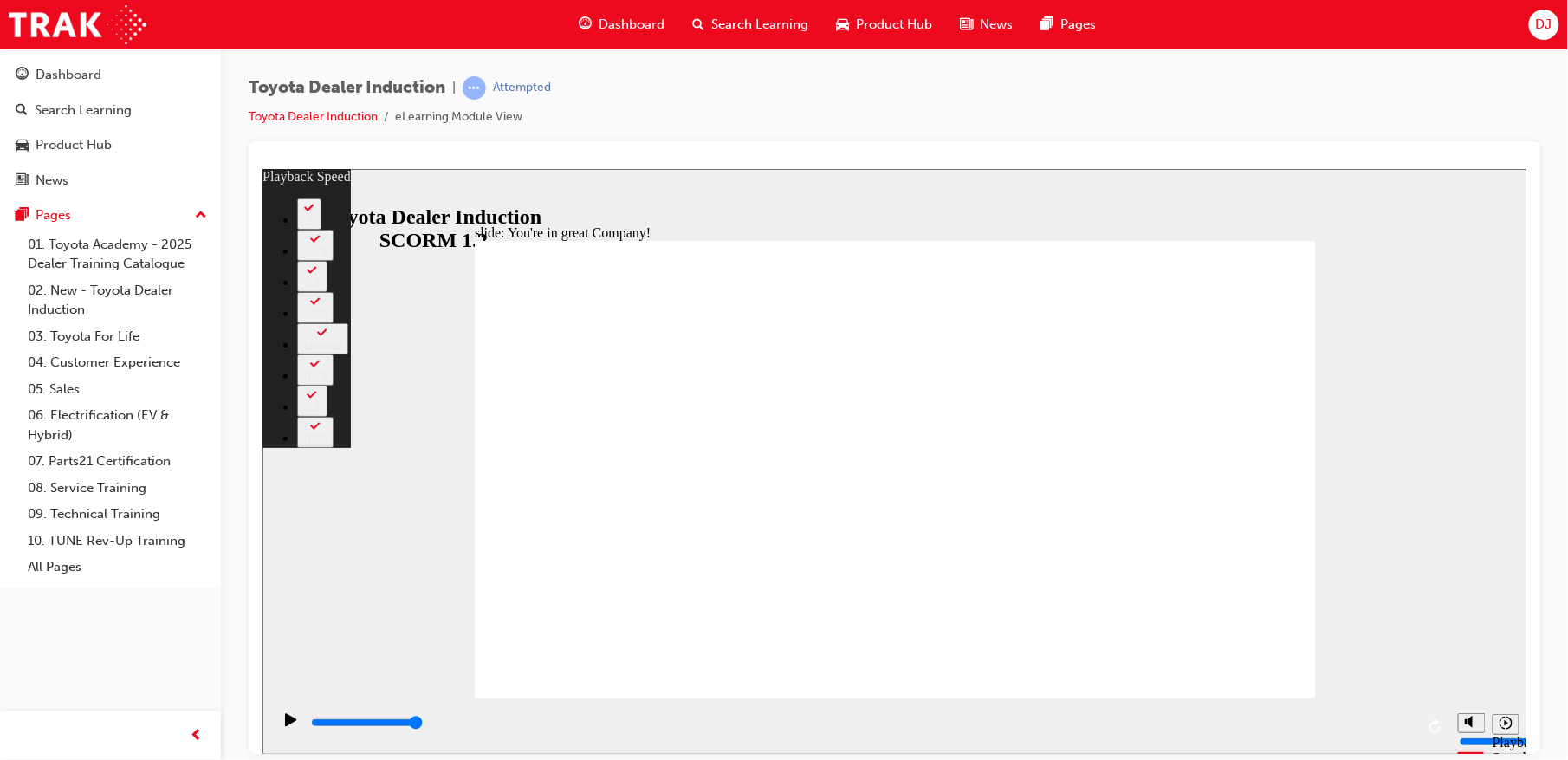
type input "156"
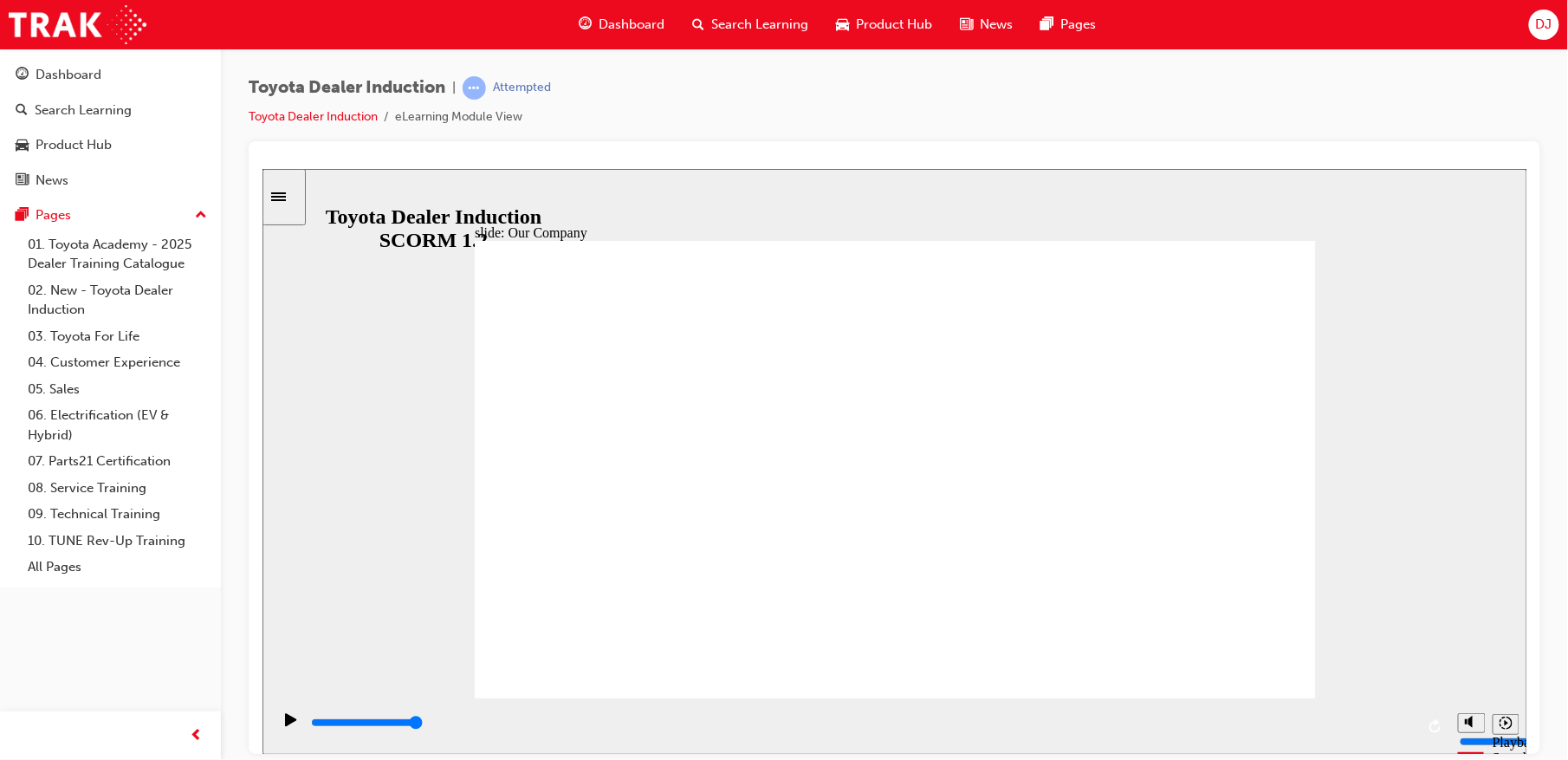
drag, startPoint x: 1237, startPoint y: 671, endPoint x: 1245, endPoint y: 659, distance: 14.4
drag, startPoint x: 664, startPoint y: 609, endPoint x: 881, endPoint y: 620, distance: 217.3
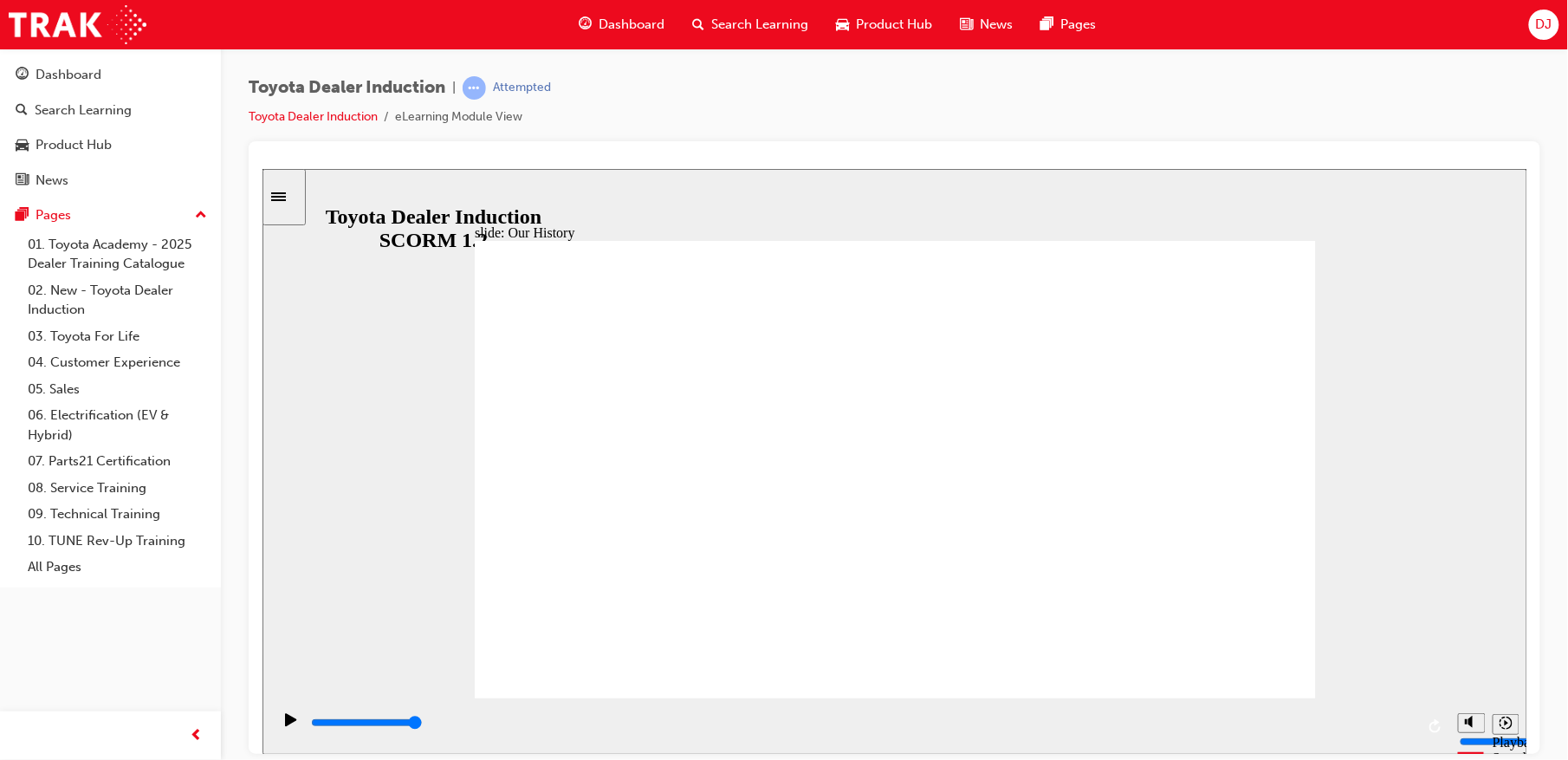
drag, startPoint x: 883, startPoint y: 618, endPoint x: 1067, endPoint y: 600, distance: 184.9
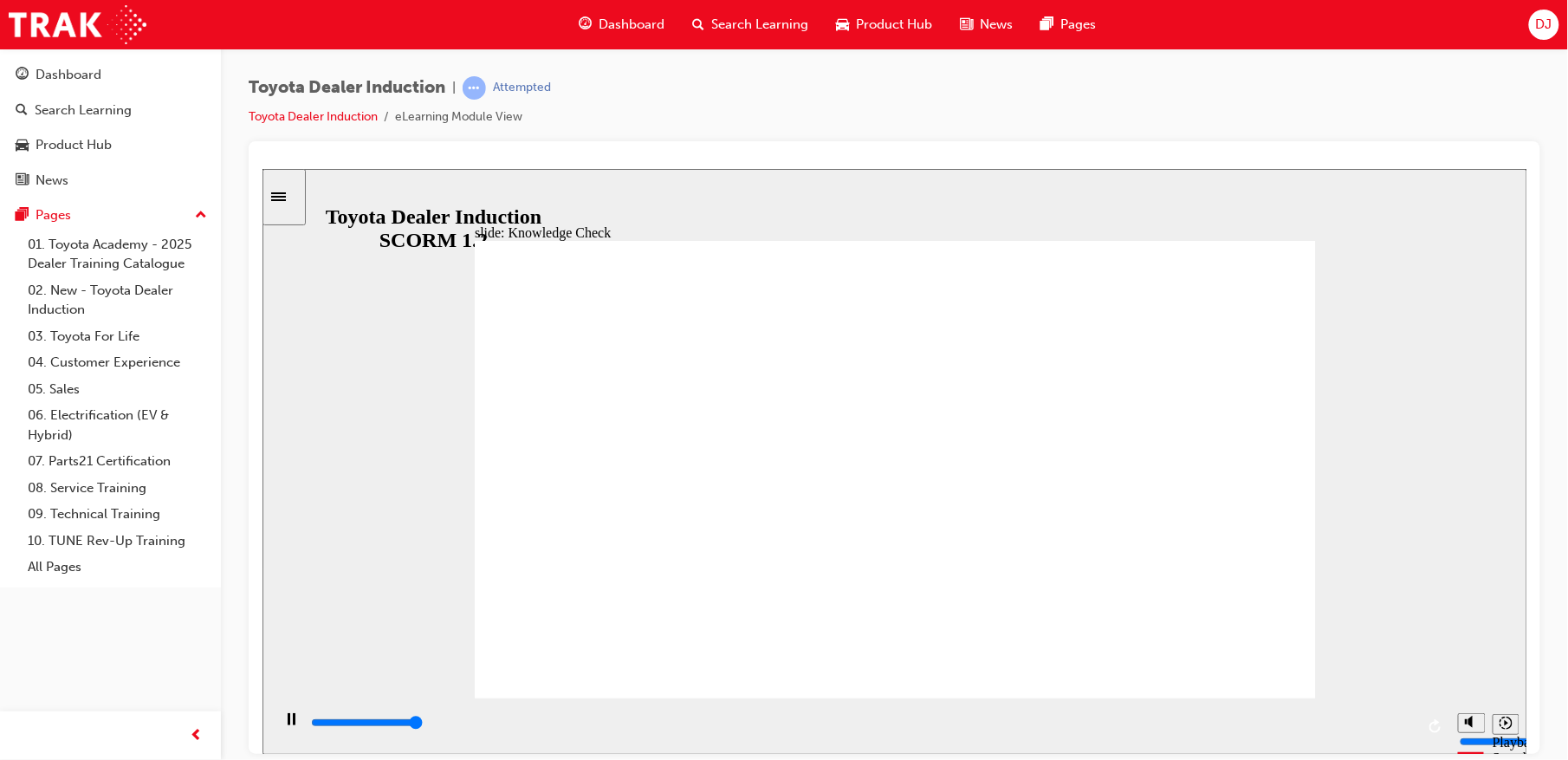
type input "5000"
radio input "true"
type input "5000"
radio input "true"
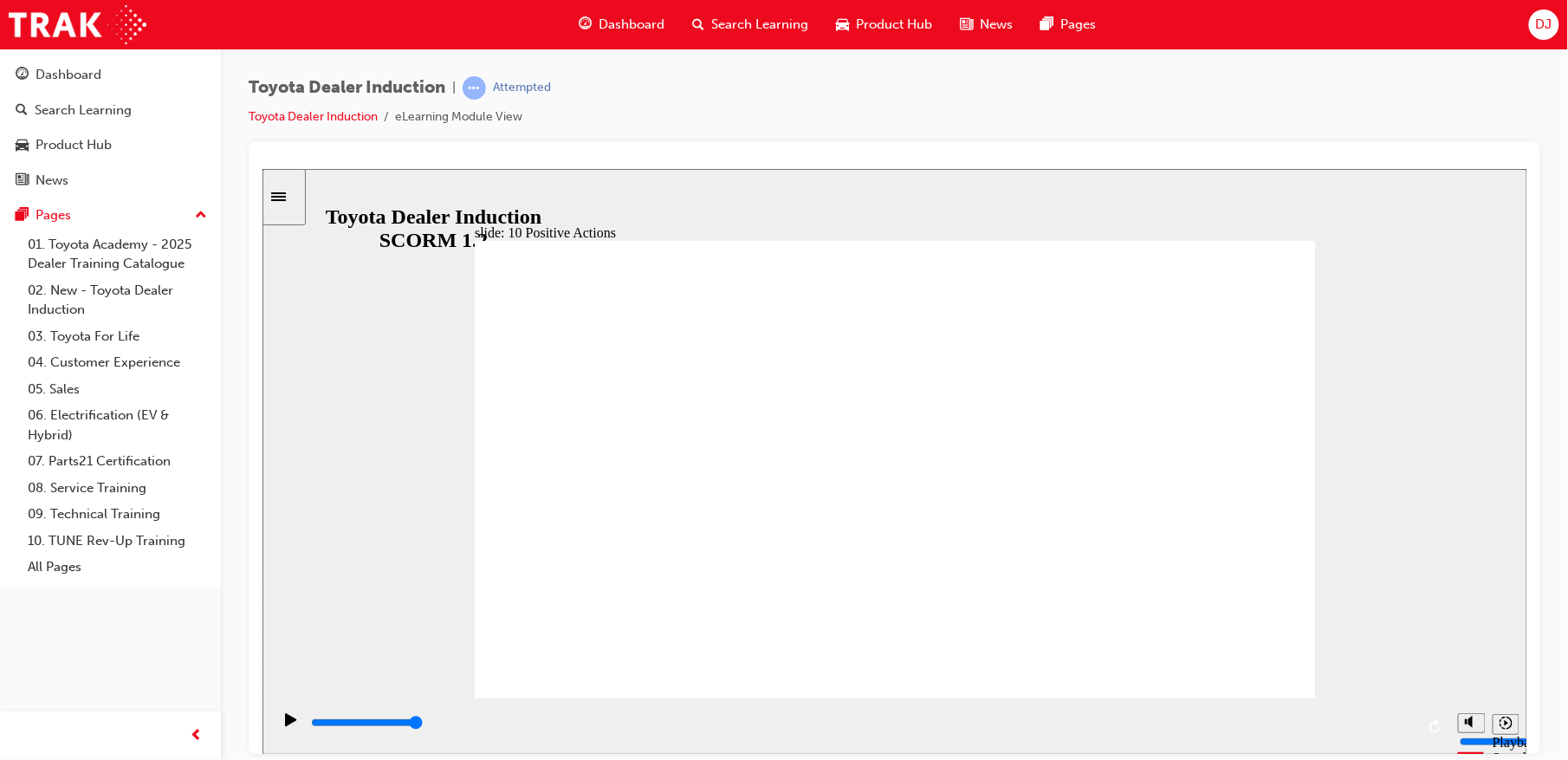
drag, startPoint x: 1298, startPoint y: 235, endPoint x: 1292, endPoint y: 249, distance: 15.2
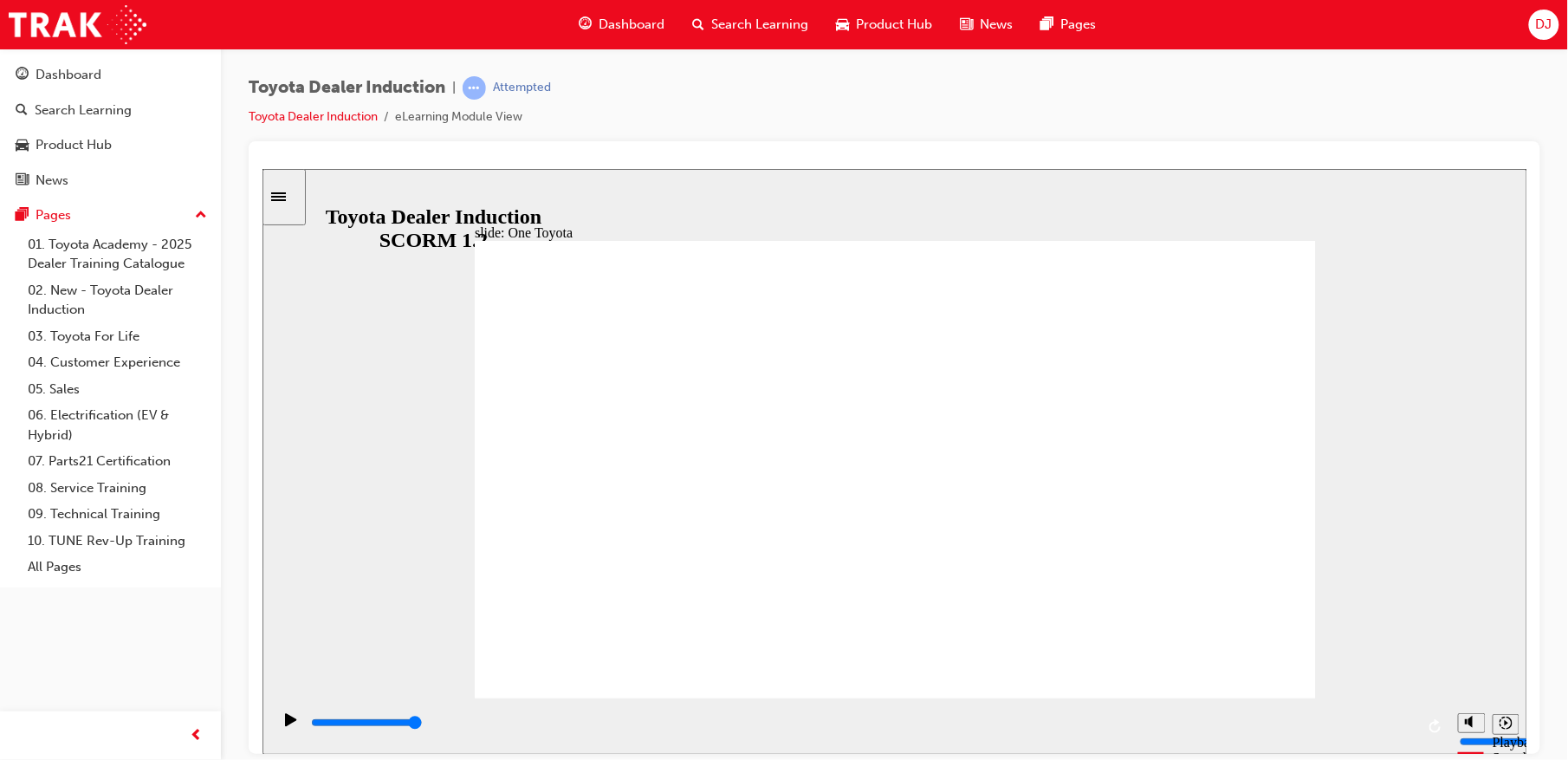
type input "15300"
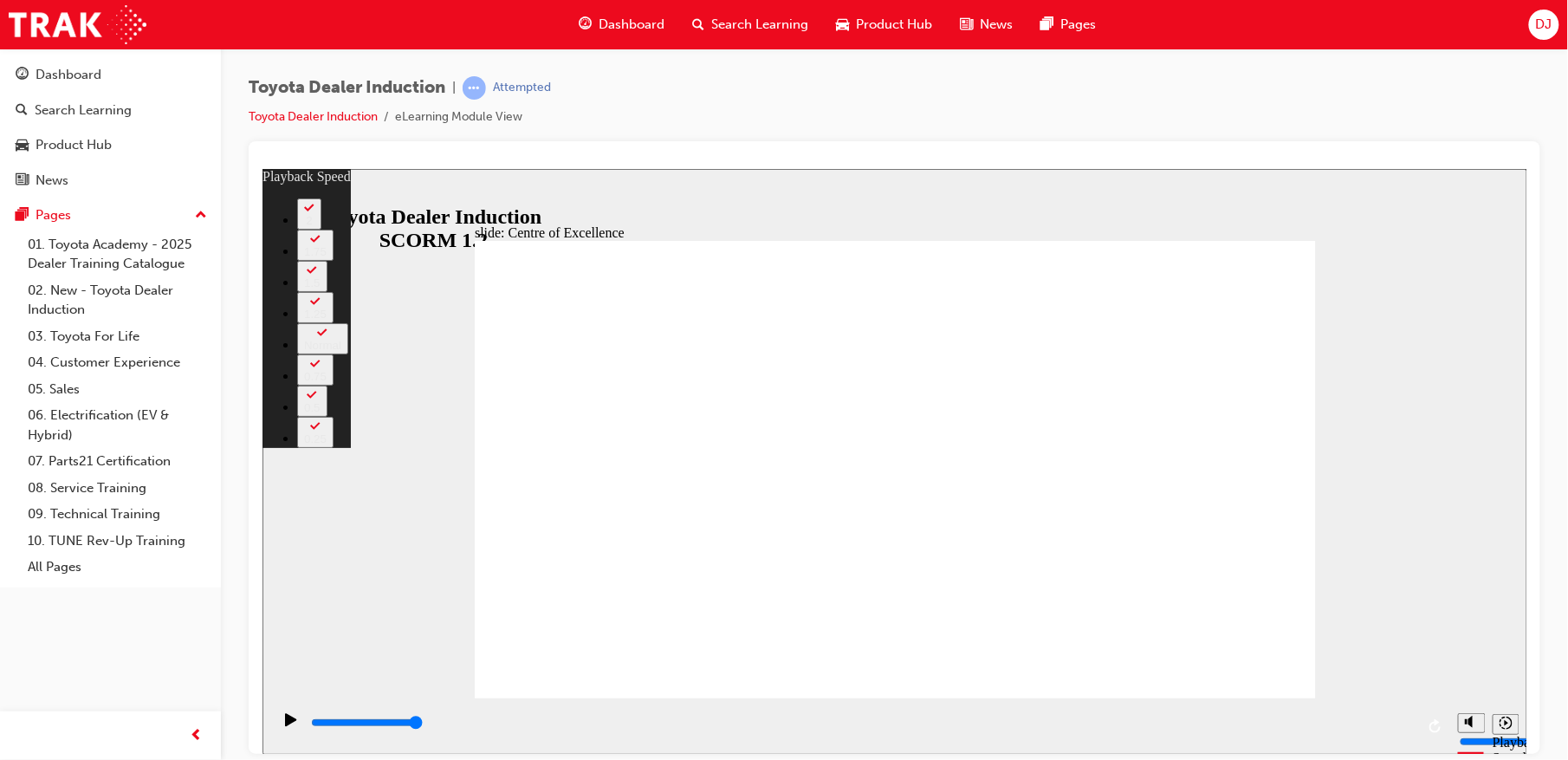
type input "248"
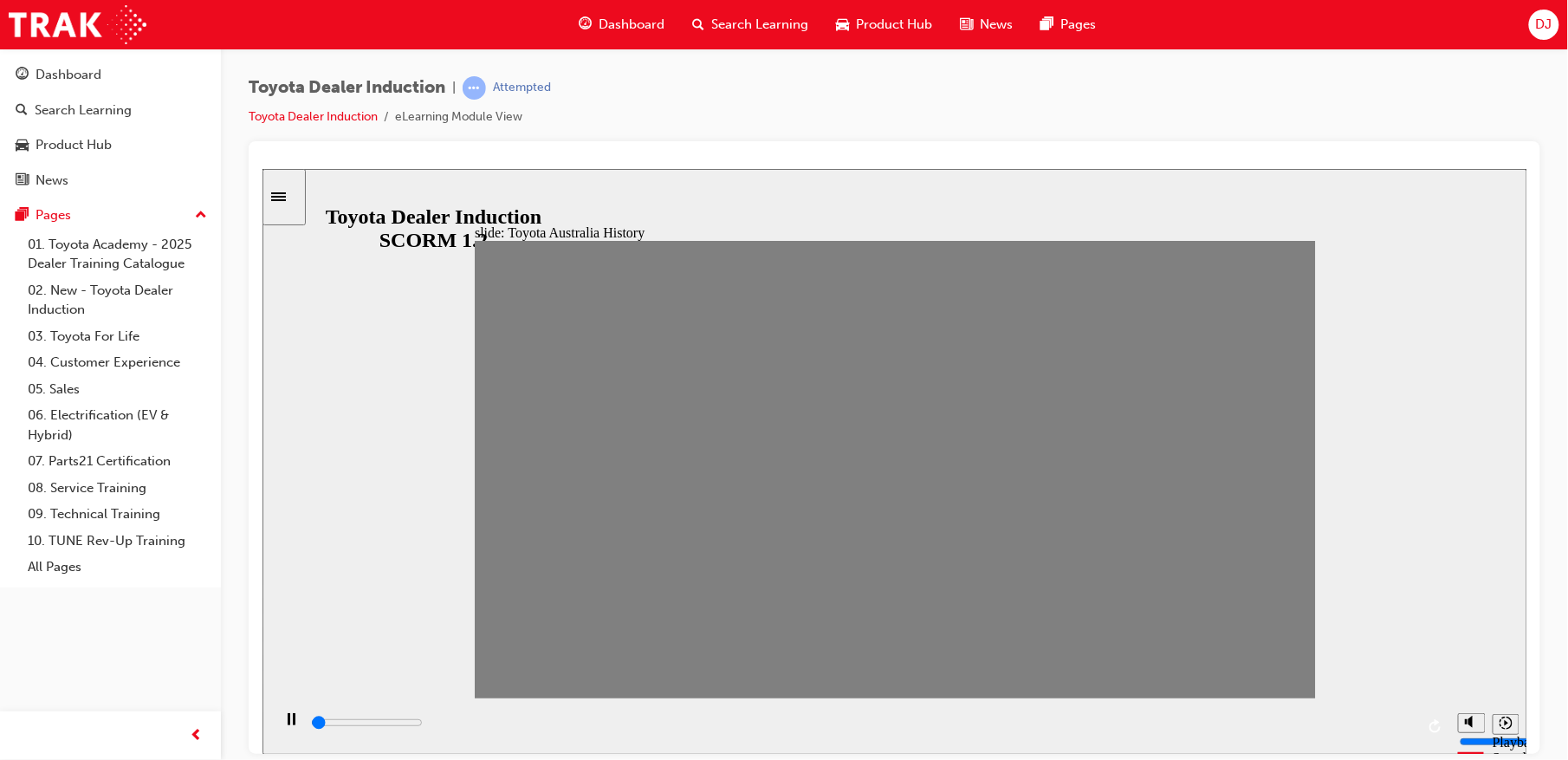
drag, startPoint x: 500, startPoint y: 485, endPoint x: 534, endPoint y: 488, distance: 34.1
drag, startPoint x: 576, startPoint y: 492, endPoint x: 613, endPoint y: 476, distance: 40.3
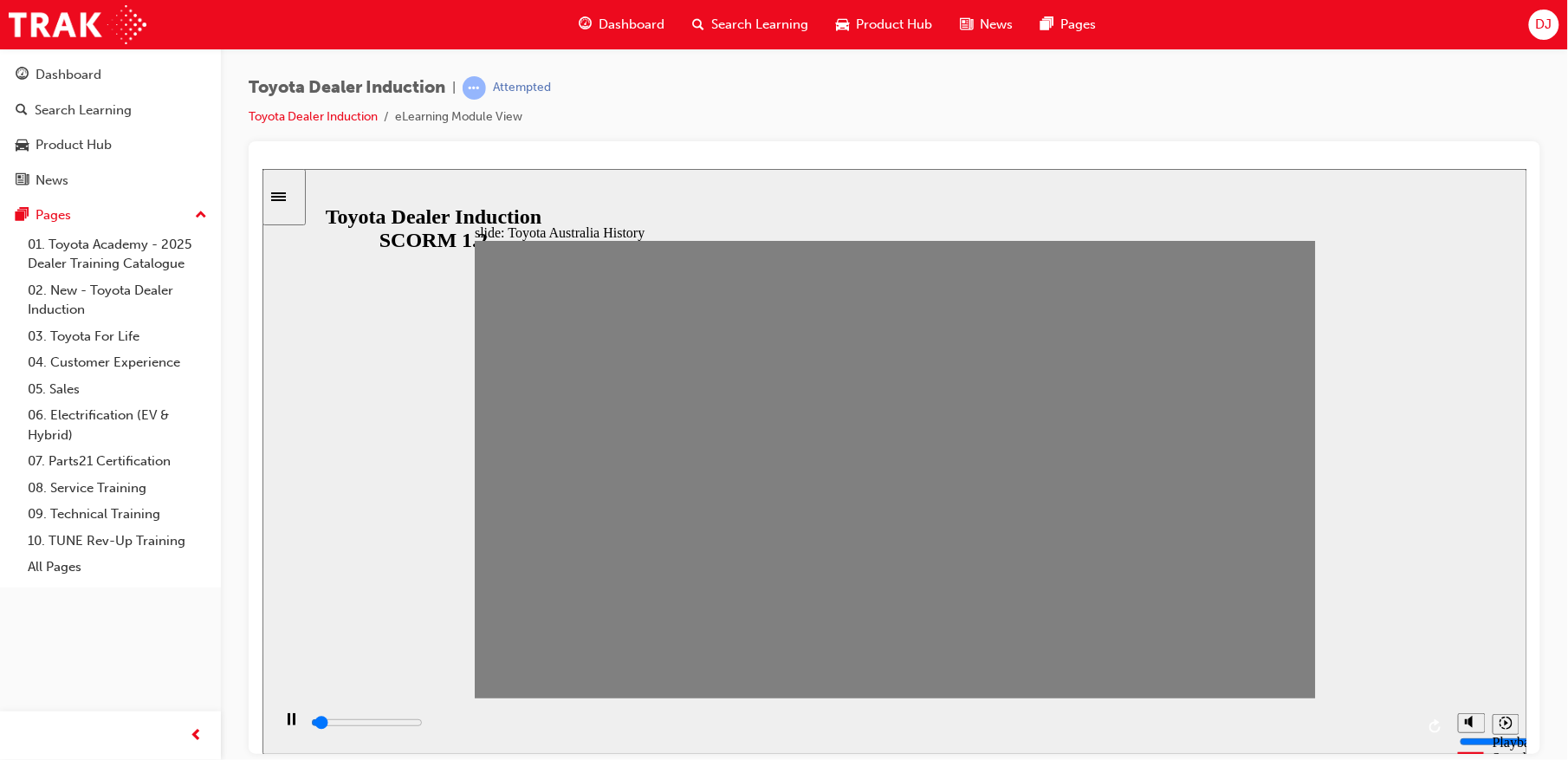
drag, startPoint x: 622, startPoint y: 478, endPoint x: 663, endPoint y: 485, distance: 41.6
drag, startPoint x: 654, startPoint y: 476, endPoint x: 696, endPoint y: 465, distance: 43.4
drag, startPoint x: 704, startPoint y: 472, endPoint x: 742, endPoint y: 489, distance: 41.6
drag, startPoint x: 746, startPoint y: 474, endPoint x: 772, endPoint y: 471, distance: 26.2
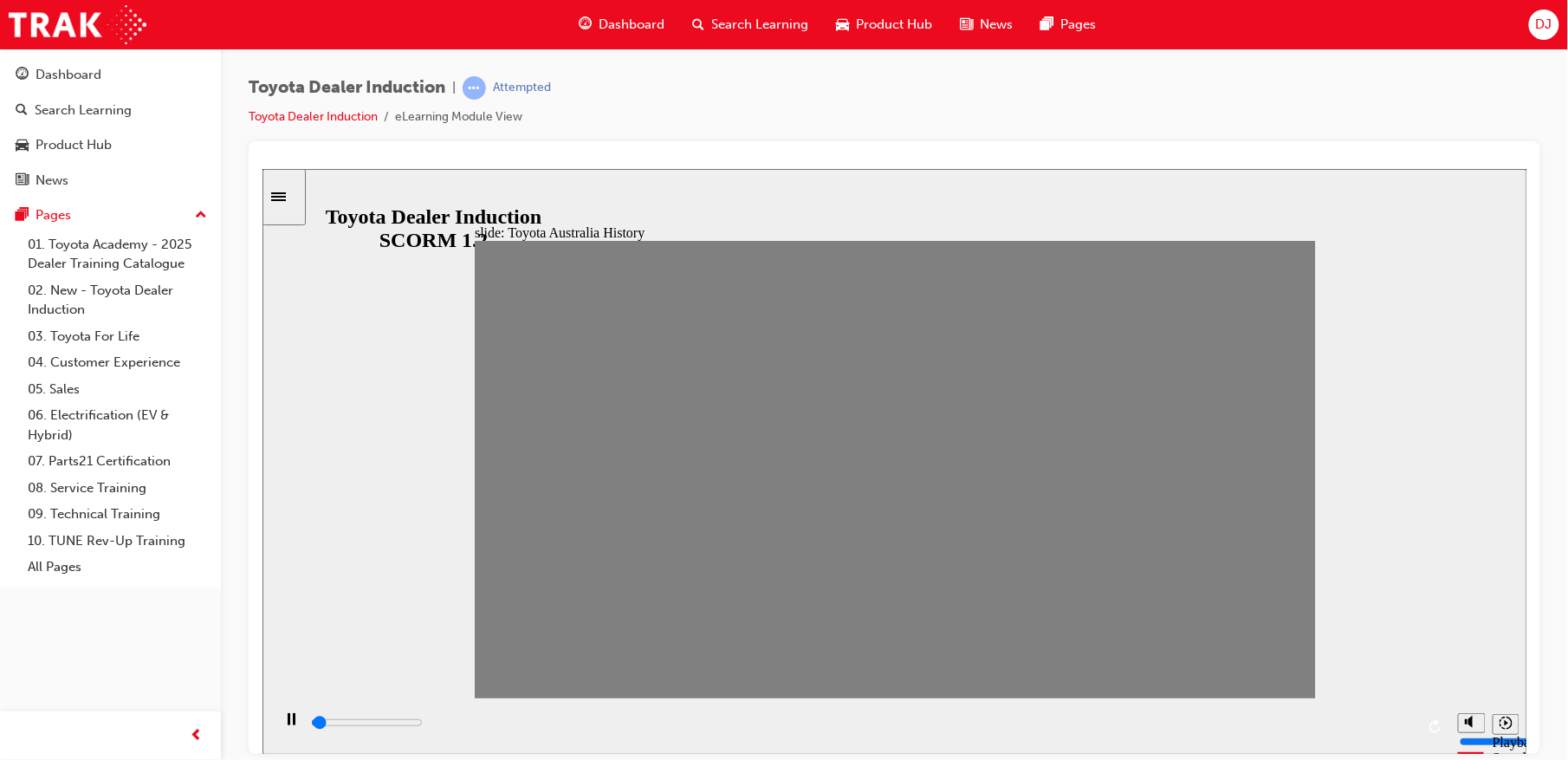
drag, startPoint x: 770, startPoint y: 484, endPoint x: 817, endPoint y: 484, distance: 47.0
drag, startPoint x: 814, startPoint y: 481, endPoint x: 857, endPoint y: 481, distance: 43.0
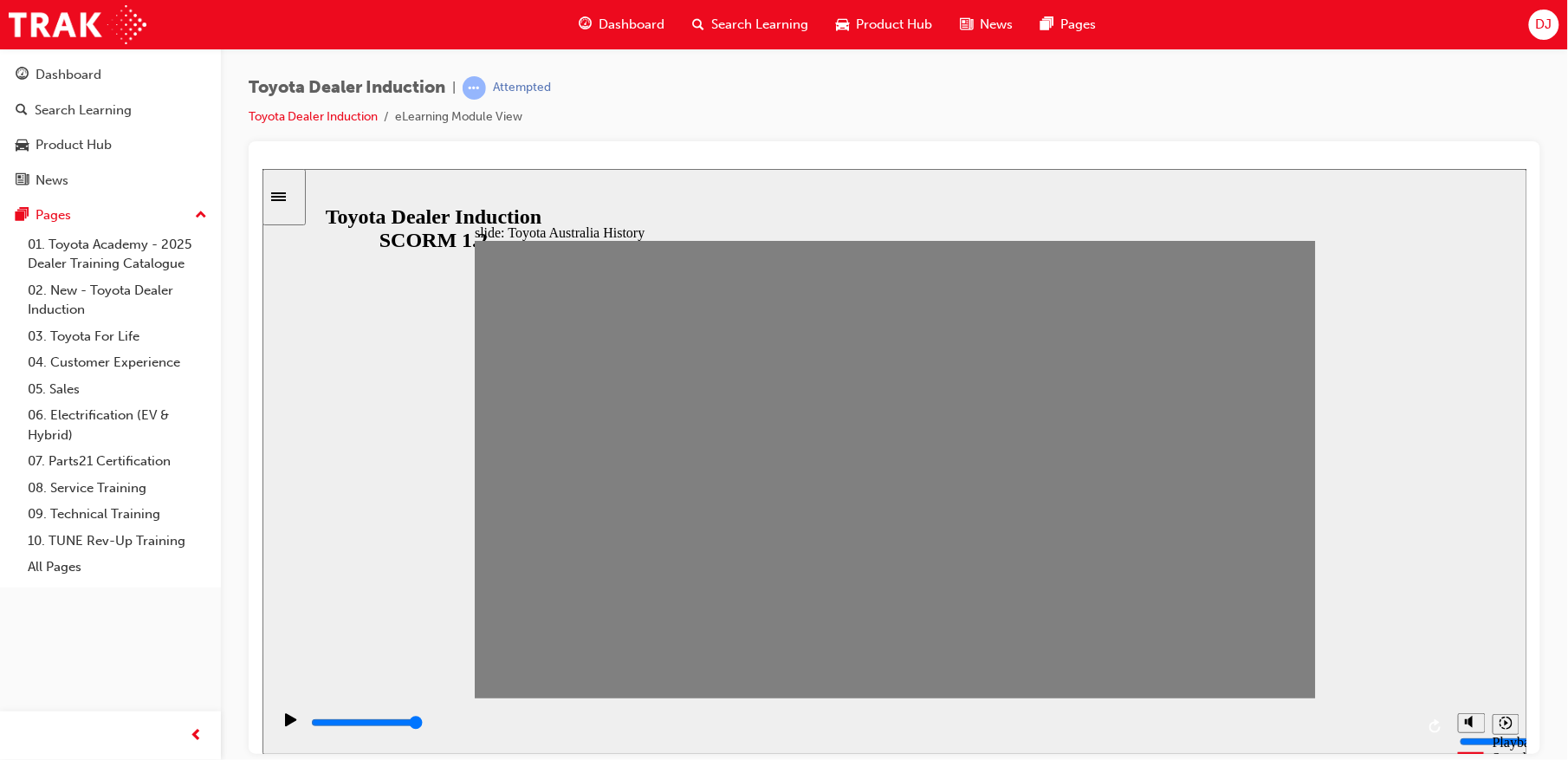
drag, startPoint x: 857, startPoint y: 489, endPoint x: 883, endPoint y: 478, distance: 28.2
drag, startPoint x: 901, startPoint y: 486, endPoint x: 926, endPoint y: 482, distance: 25.3
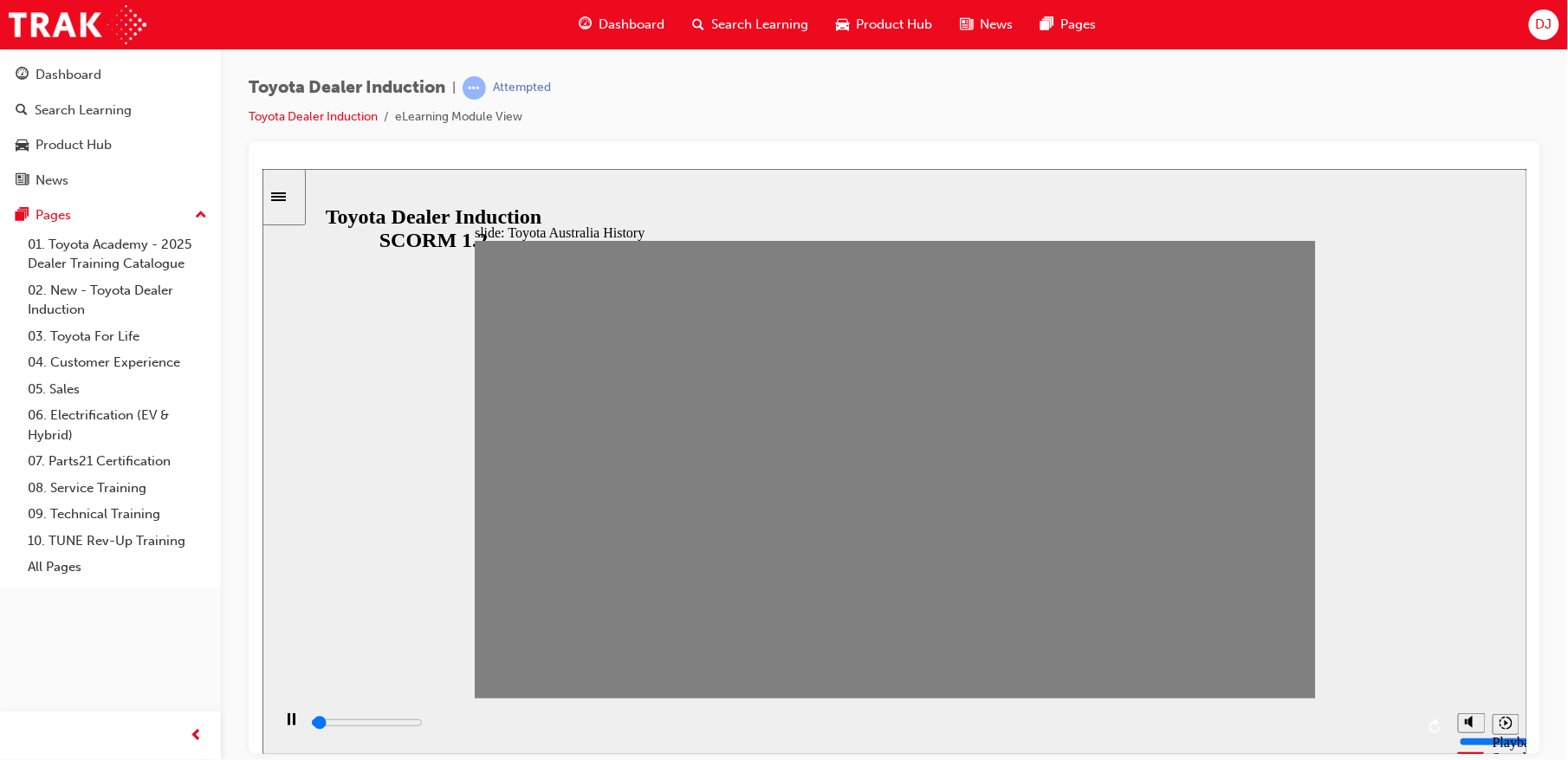
drag, startPoint x: 923, startPoint y: 481, endPoint x: 956, endPoint y: 477, distance: 33.2
drag, startPoint x: 967, startPoint y: 489, endPoint x: 998, endPoint y: 474, distance: 34.4
drag, startPoint x: 998, startPoint y: 476, endPoint x: 1046, endPoint y: 476, distance: 48.0
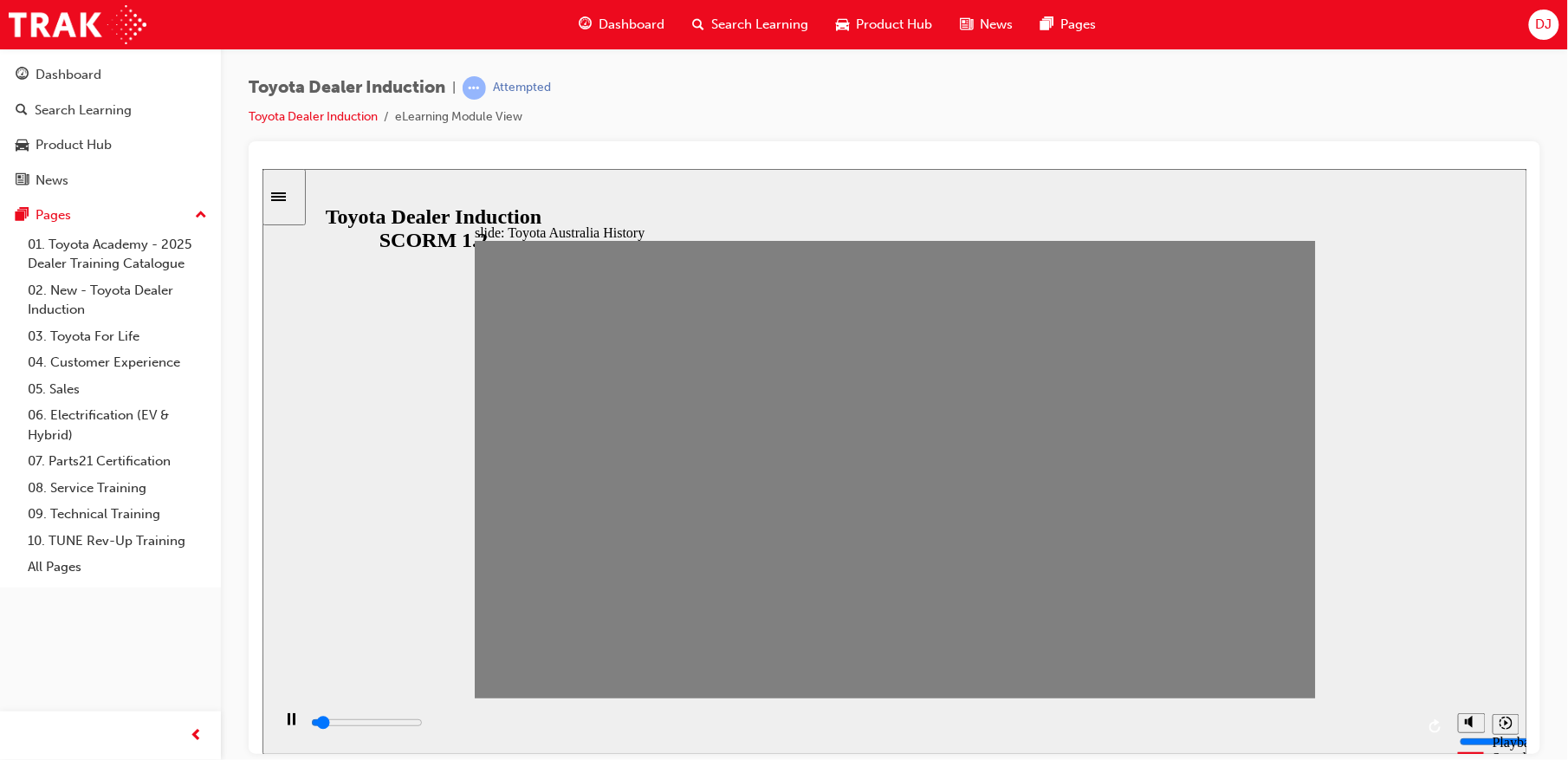
drag, startPoint x: 1056, startPoint y: 481, endPoint x: 1067, endPoint y: 485, distance: 11.7
drag, startPoint x: 1089, startPoint y: 482, endPoint x: 1119, endPoint y: 488, distance: 30.6
drag, startPoint x: 1113, startPoint y: 474, endPoint x: 1164, endPoint y: 496, distance: 55.5
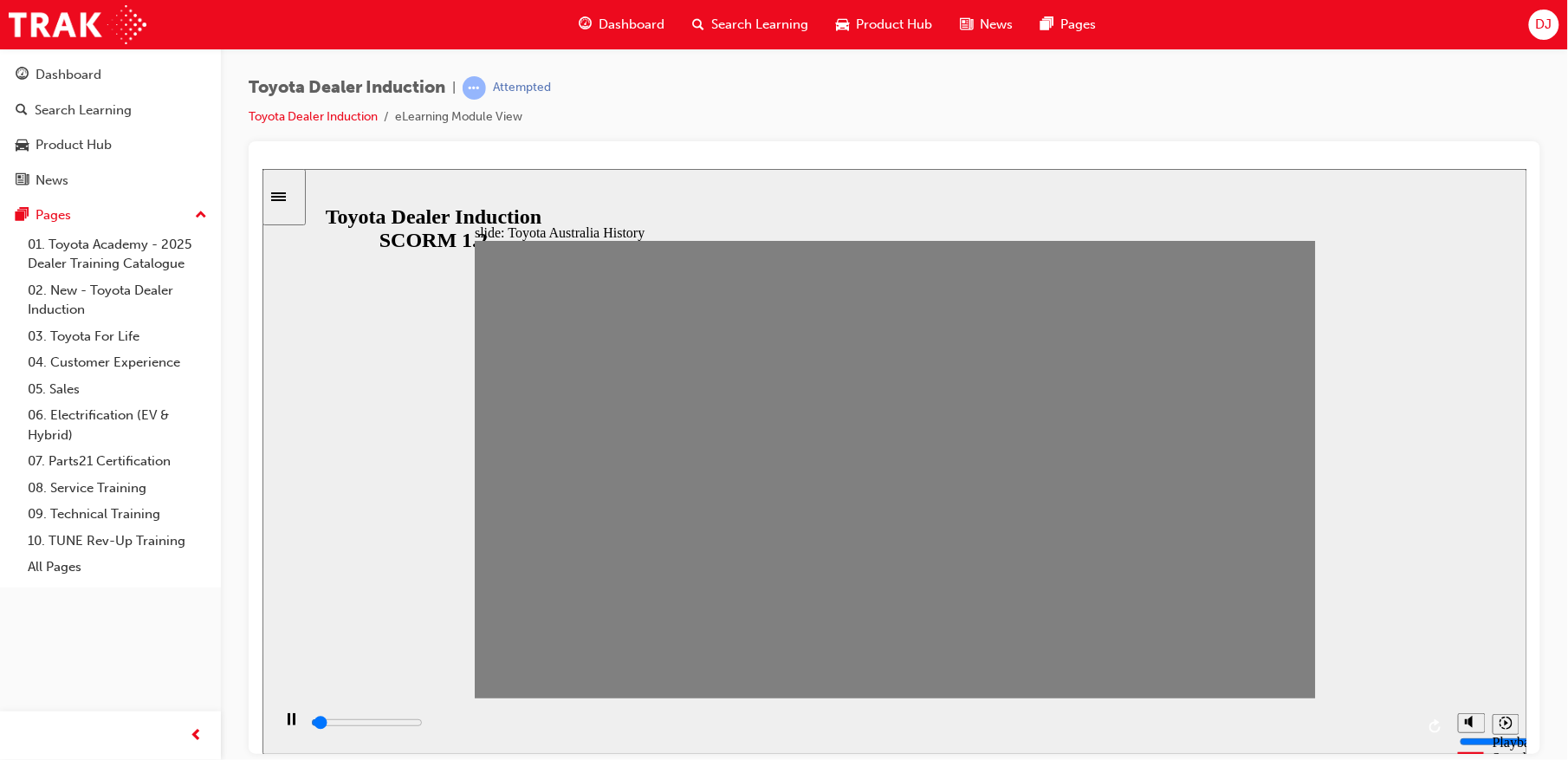
drag, startPoint x: 1156, startPoint y: 478, endPoint x: 1200, endPoint y: 477, distance: 44.0
drag, startPoint x: 1198, startPoint y: 478, endPoint x: 1236, endPoint y: 474, distance: 38.2
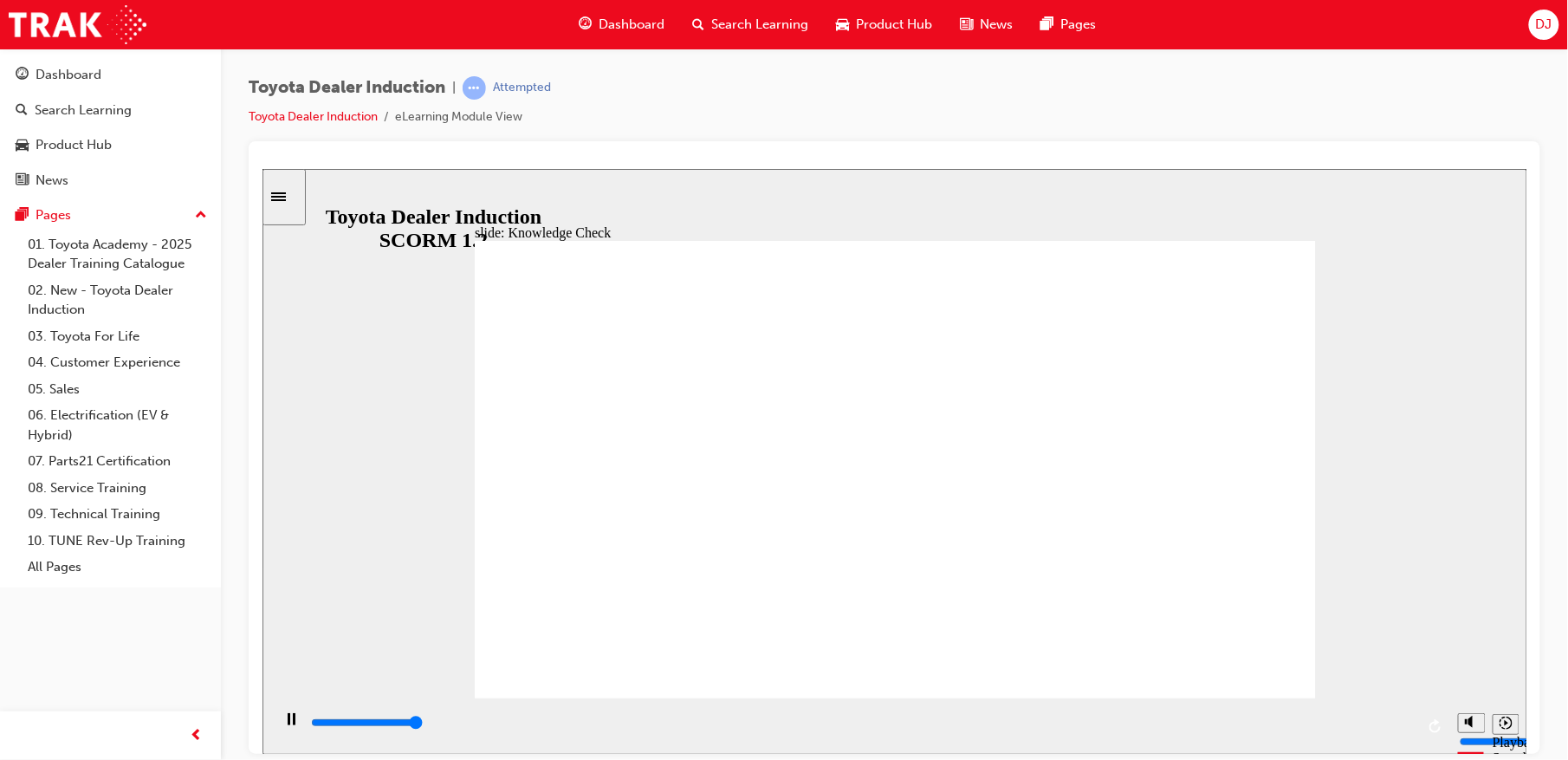
type input "5000"
radio input "true"
type input "2400"
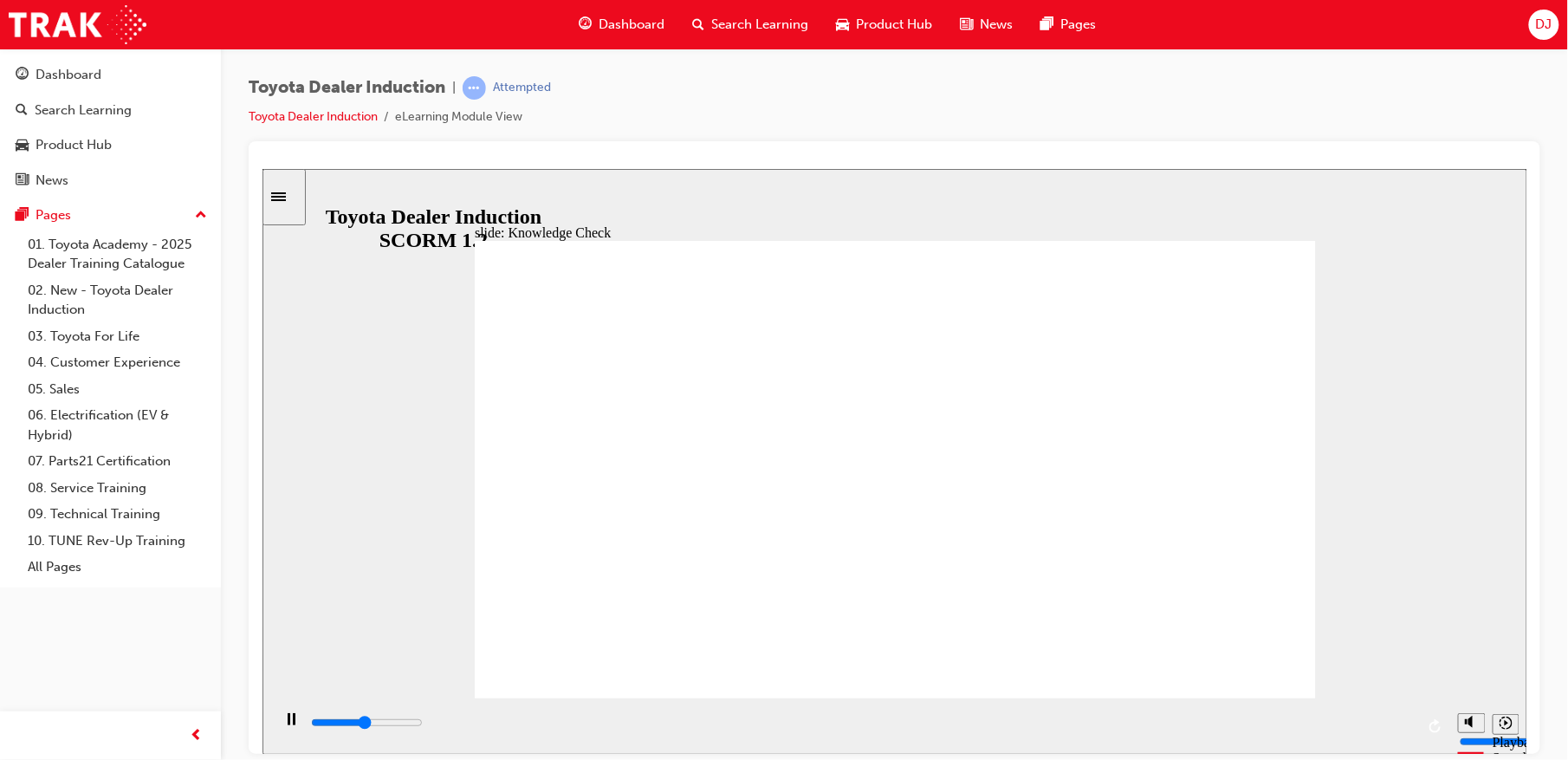
radio input "true"
type input "5000"
radio input "true"
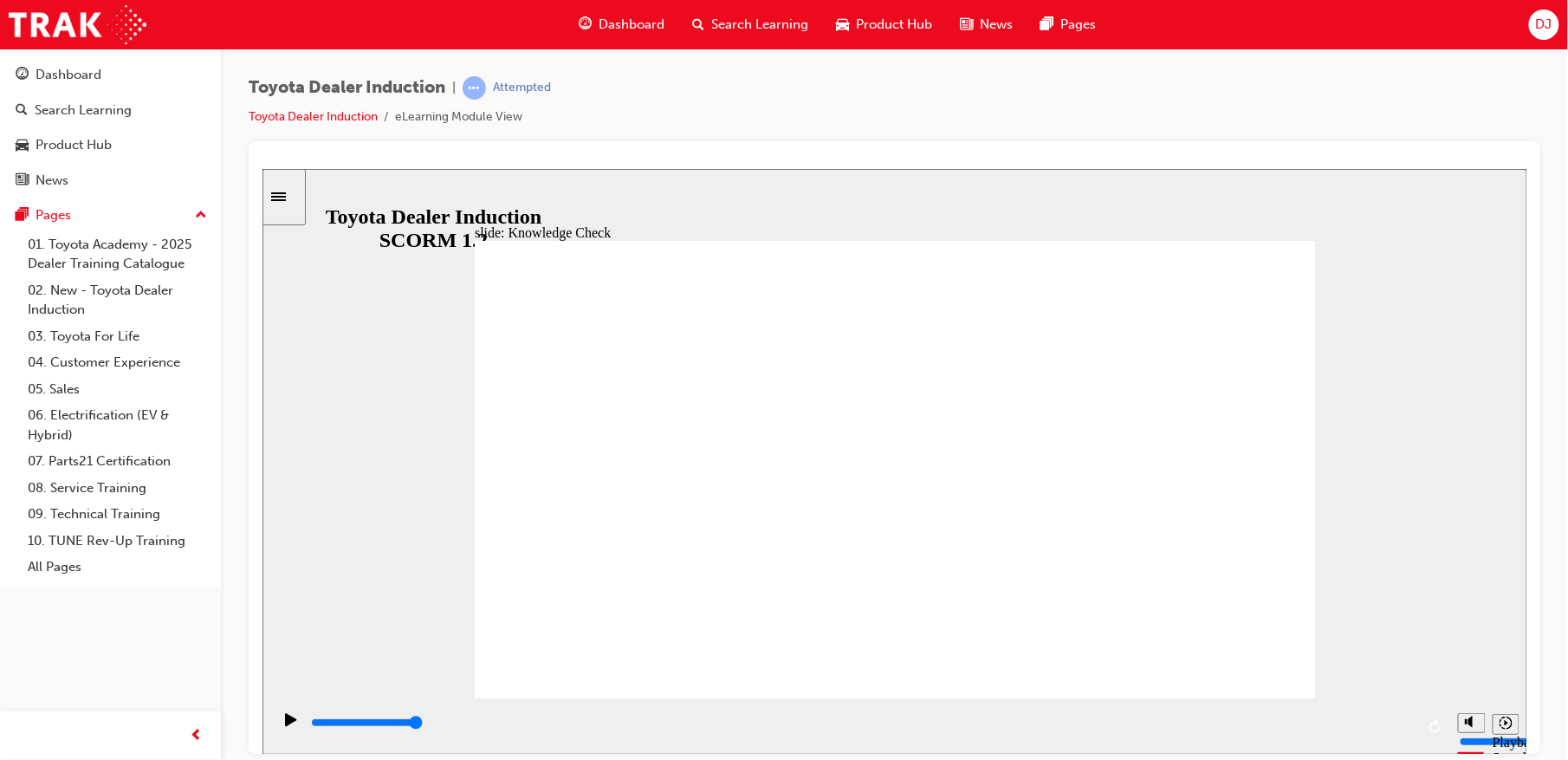
drag, startPoint x: 545, startPoint y: 270, endPoint x: 553, endPoint y: 249, distance: 22.5
type input "1500"
radio input "true"
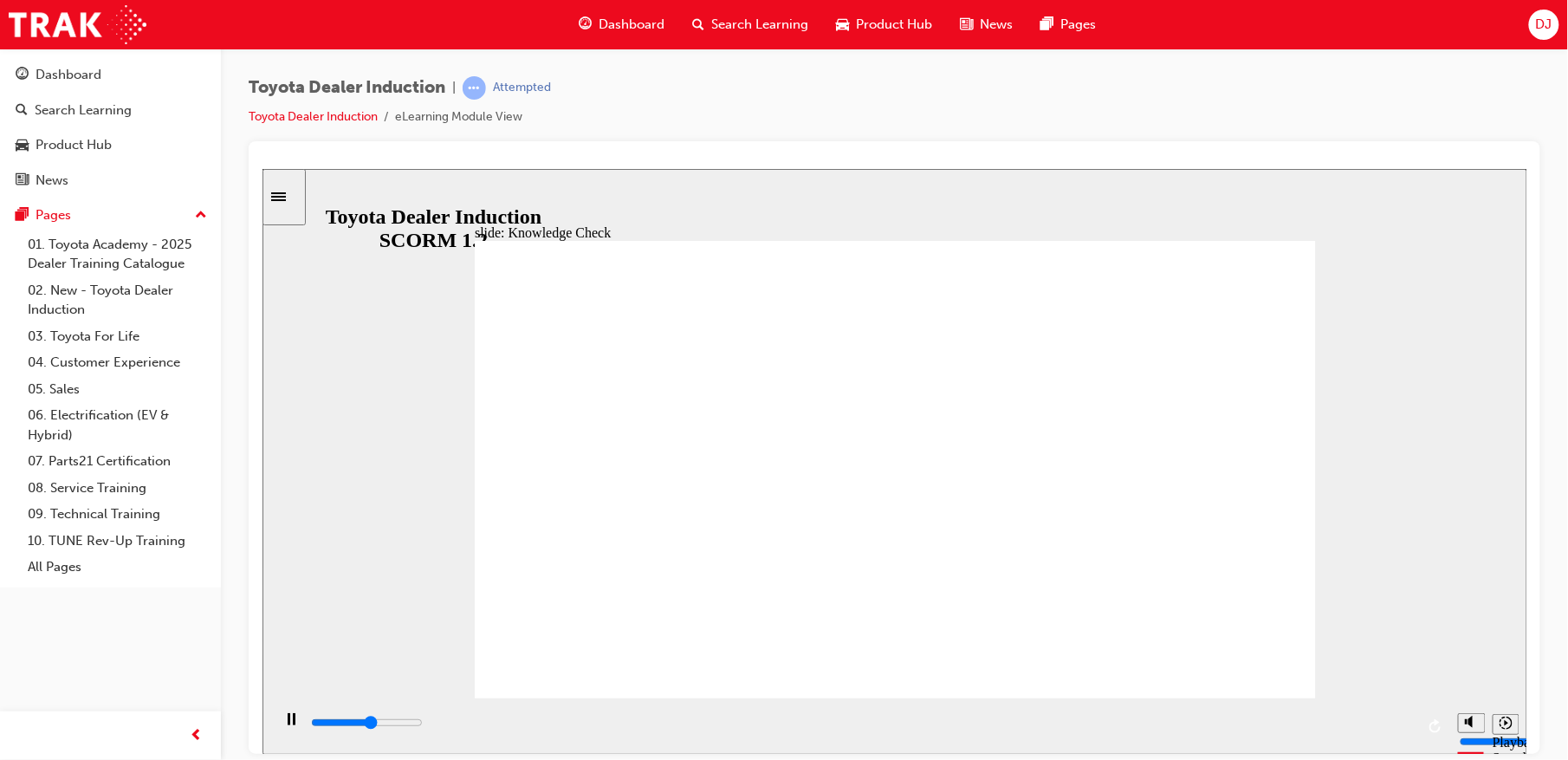
type input "2700"
radio input "false"
radio input "true"
type input "5000"
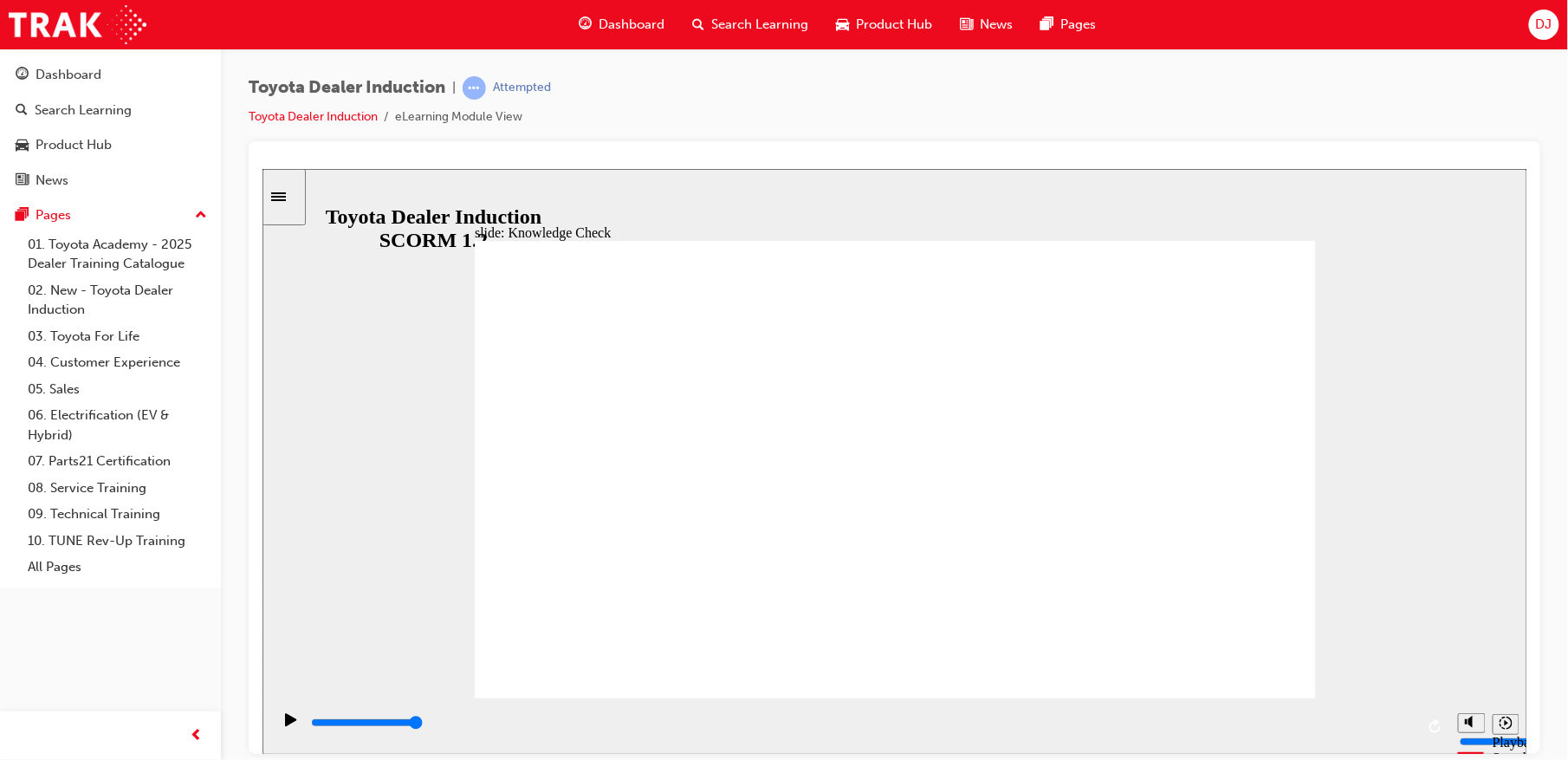
radio input "true"
click at [1508, 720] on icon "Playback speed" at bounding box center [1505, 722] width 13 height 13
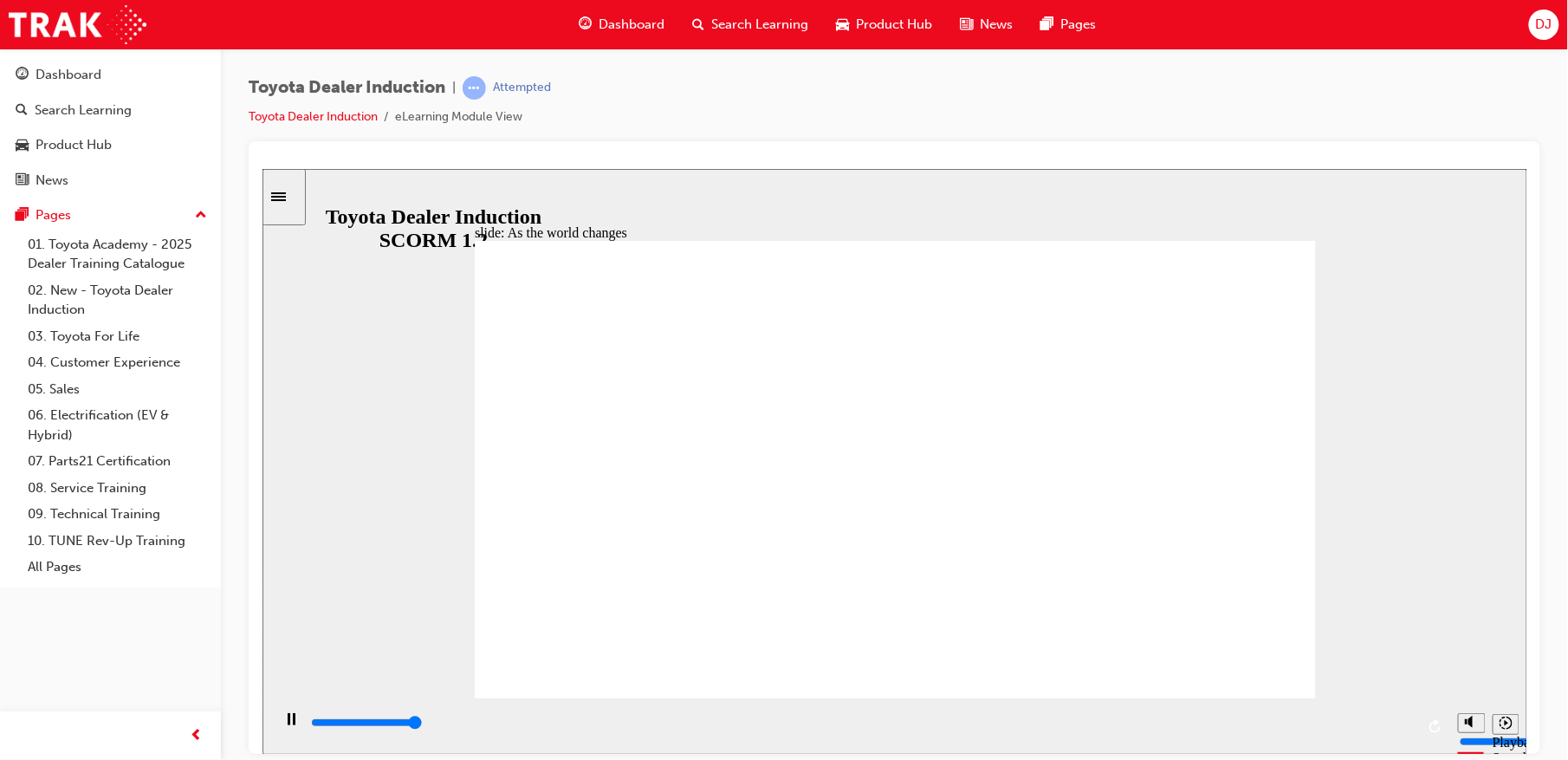
type input "9200"
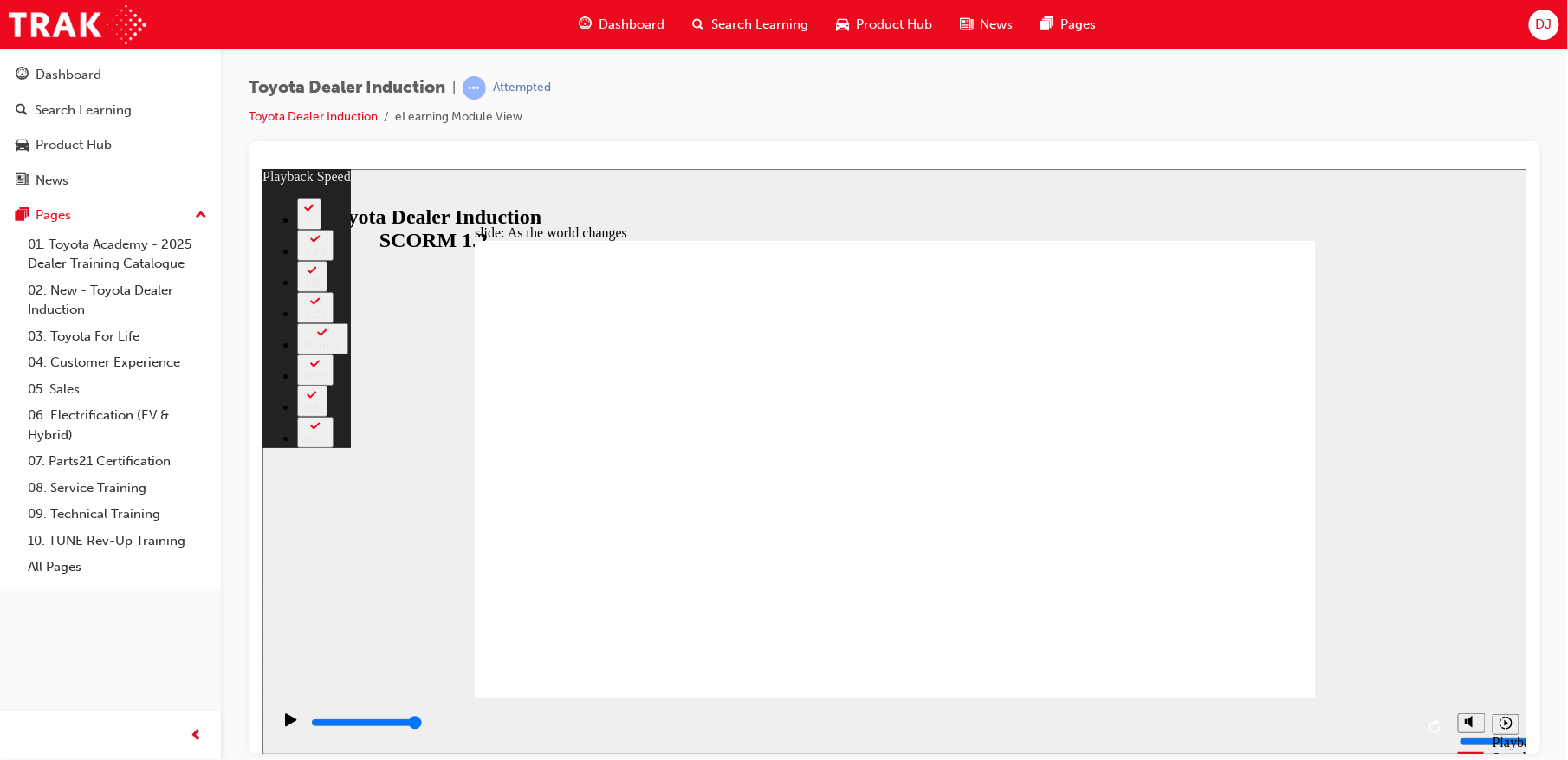
click at [326, 320] on div "1.25" at bounding box center [314, 313] width 22 height 13
click at [320, 229] on button "2" at bounding box center [308, 213] width 24 height 31
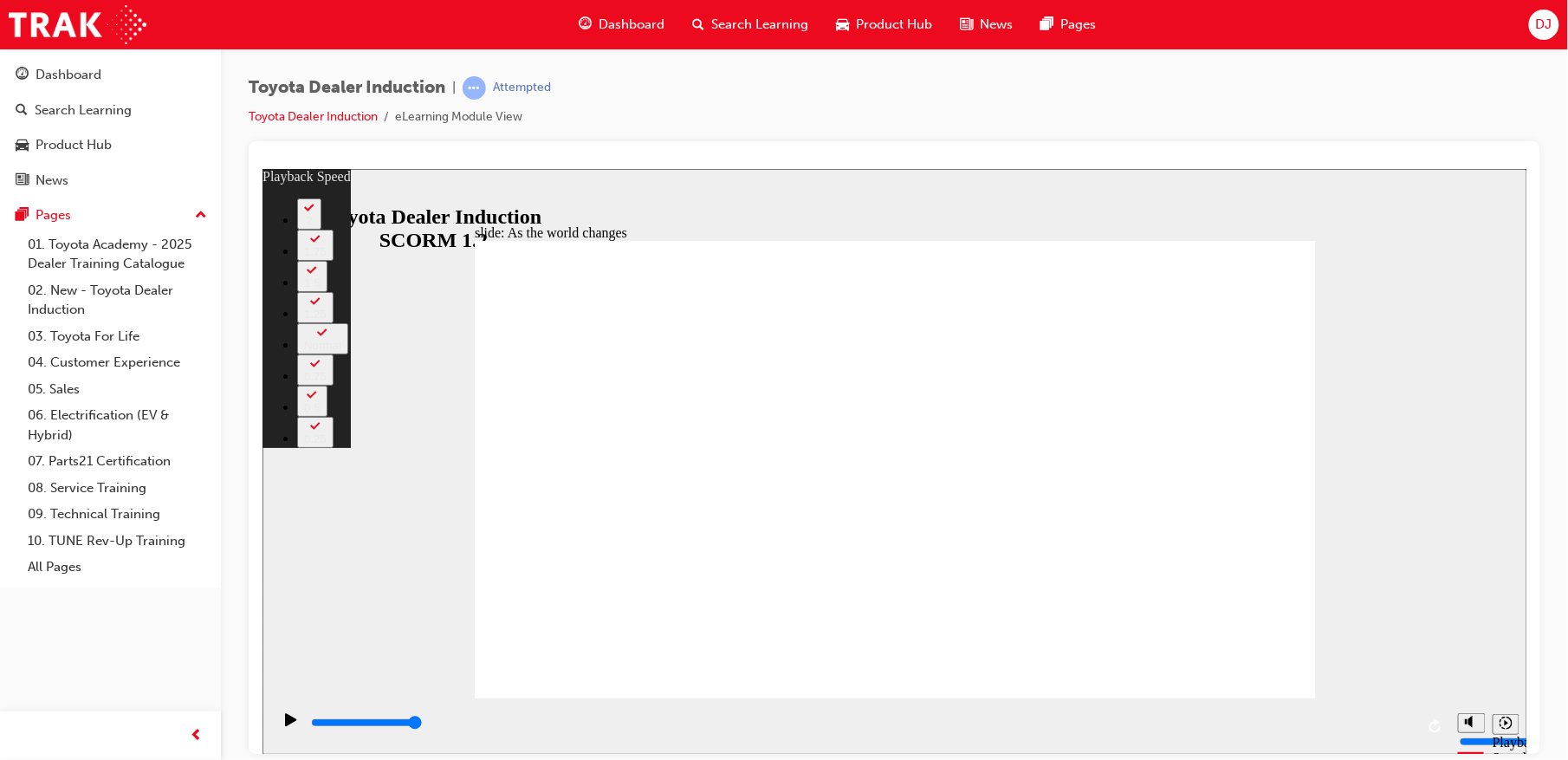
click at [327, 291] on button "1.5" at bounding box center [311, 275] width 30 height 31
type input "66"
type input "128"
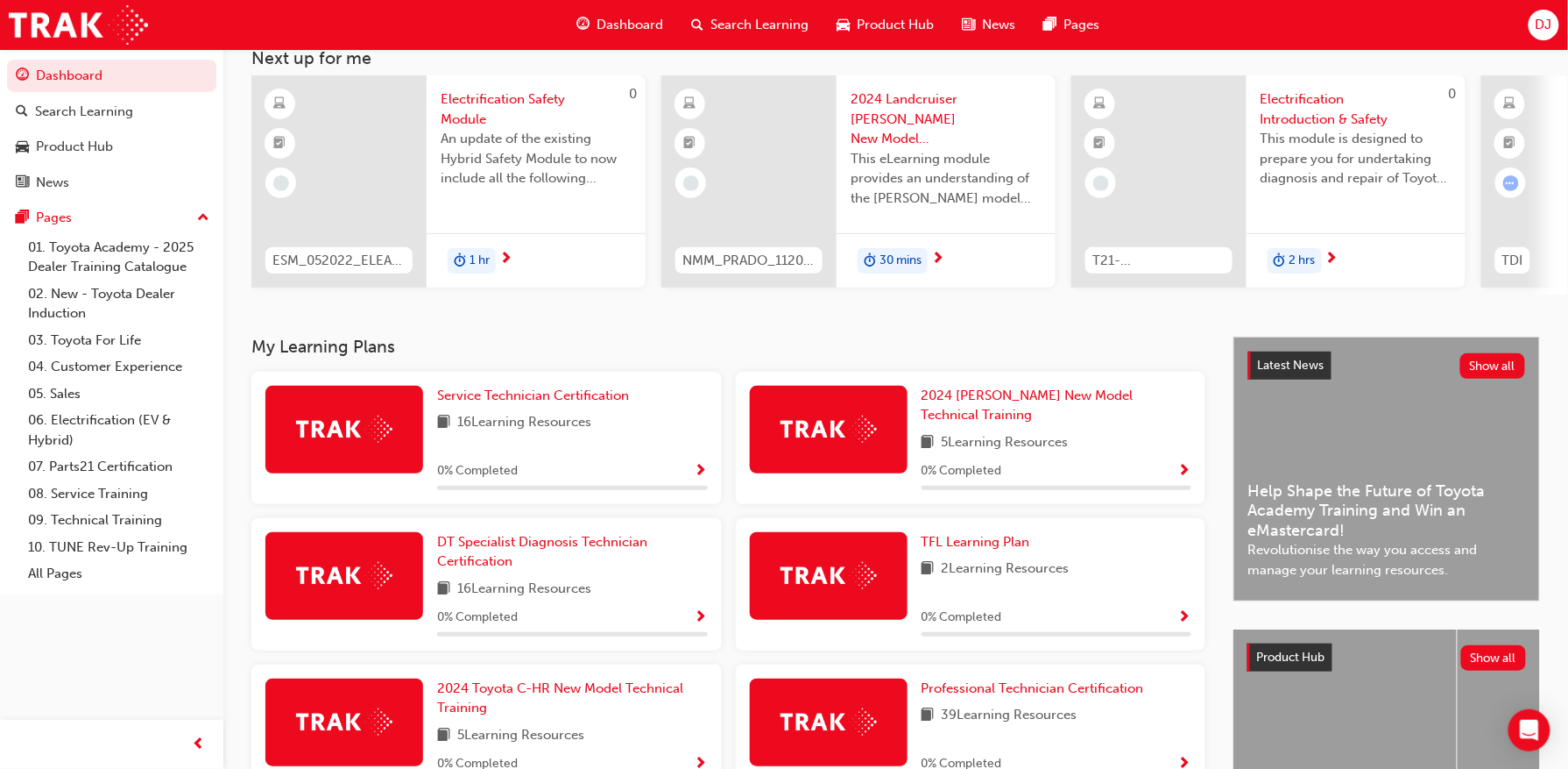
scroll to position [107, 0]
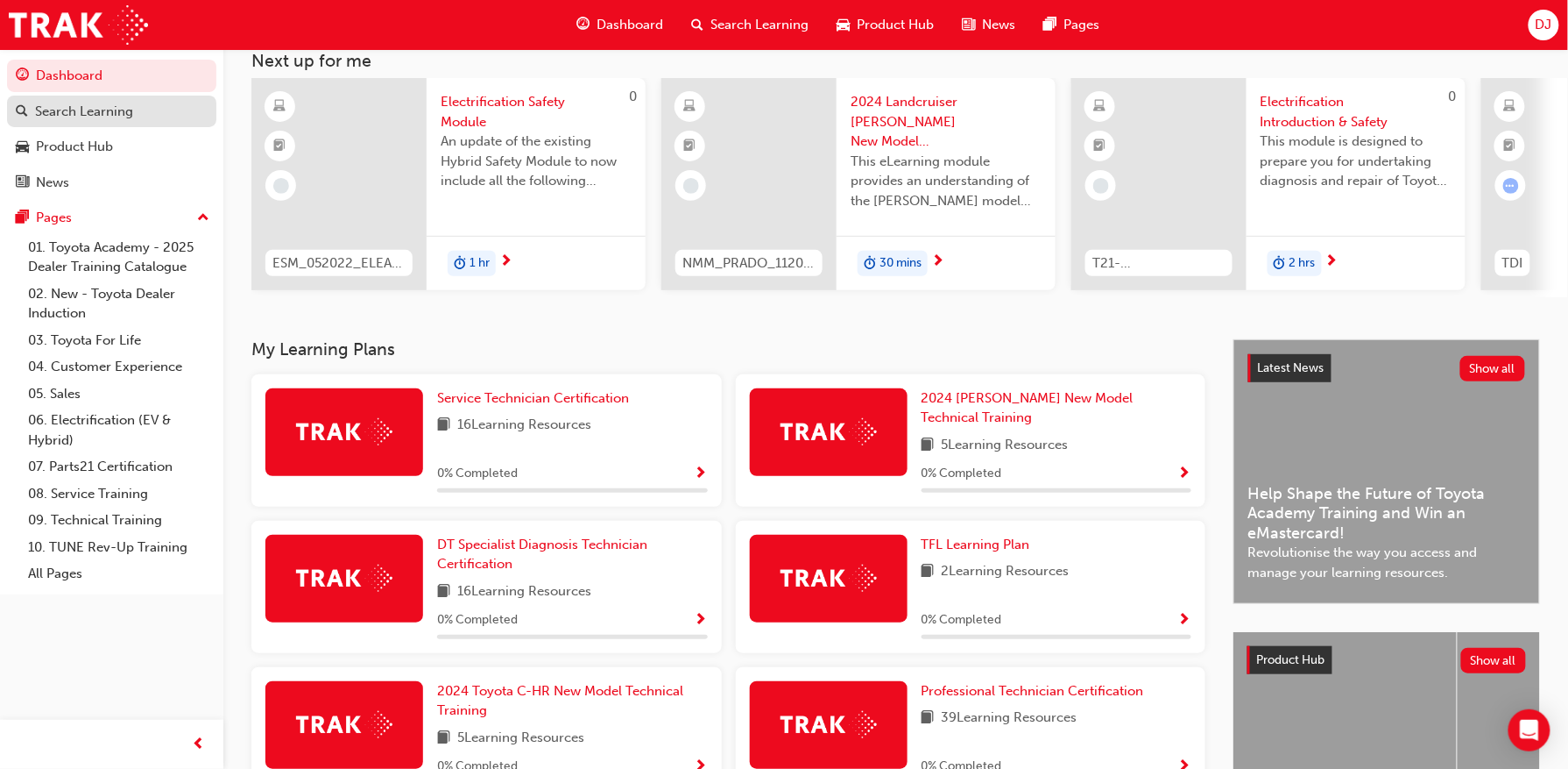
click at [104, 103] on div "Search Learning" at bounding box center [84, 112] width 98 height 21
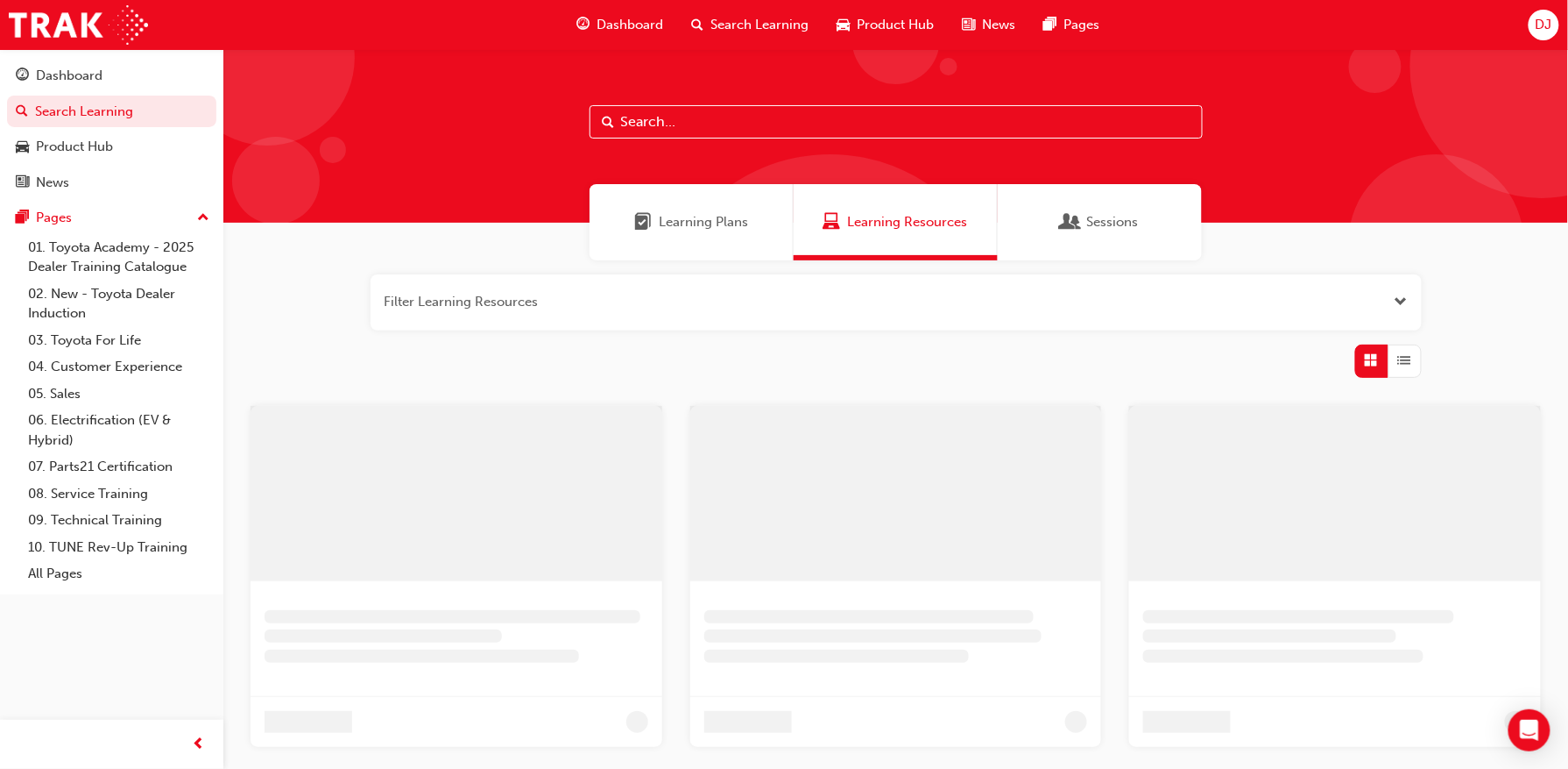
click at [742, 120] on input "text" at bounding box center [896, 122] width 614 height 34
type input "induction"
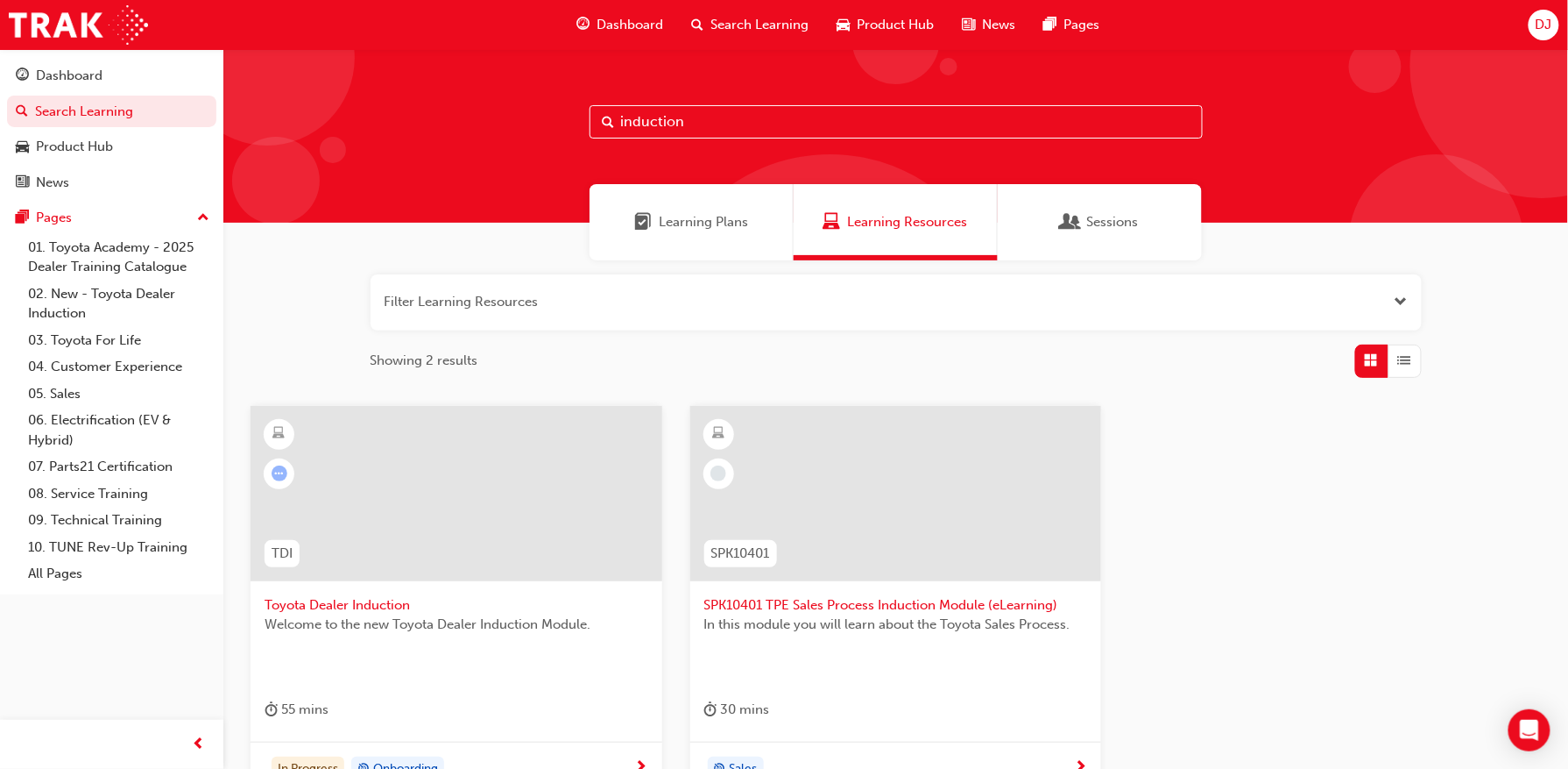
click at [1548, 29] on span "DJ" at bounding box center [1544, 25] width 17 height 21
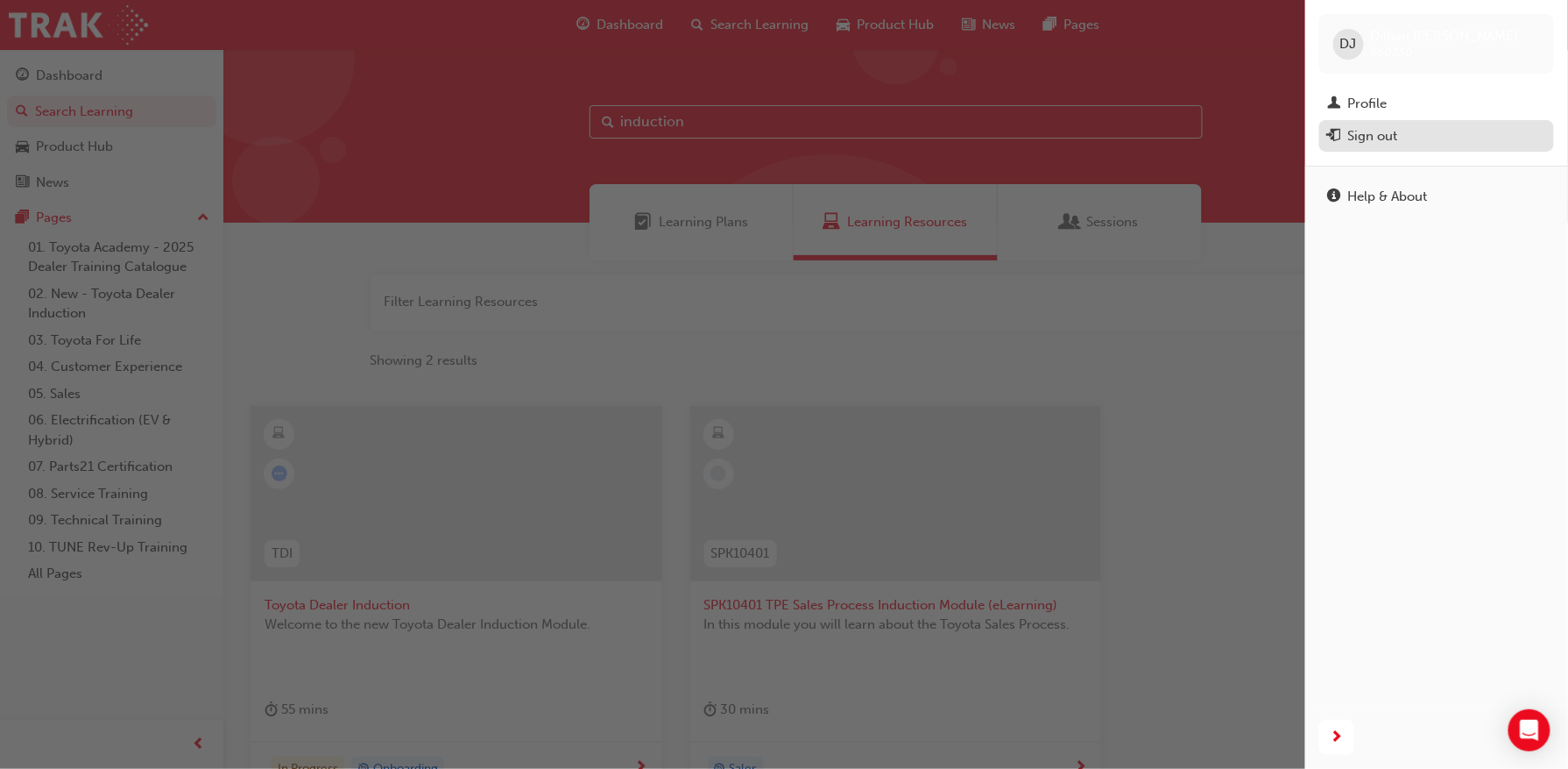
click at [1396, 131] on div "Sign out" at bounding box center [1373, 136] width 49 height 21
